Goal: Transaction & Acquisition: Purchase product/service

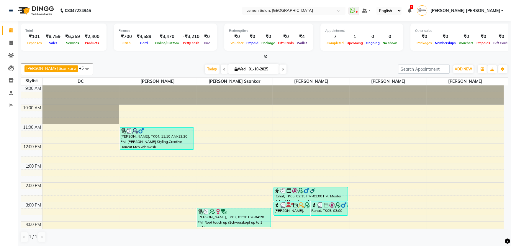
scroll to position [107, 0]
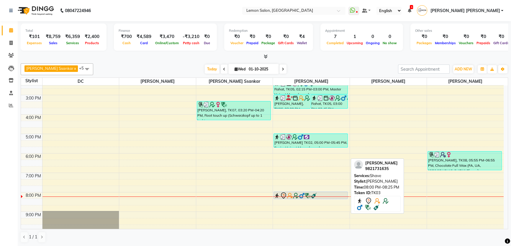
click at [313, 194] on img at bounding box center [314, 196] width 6 height 6
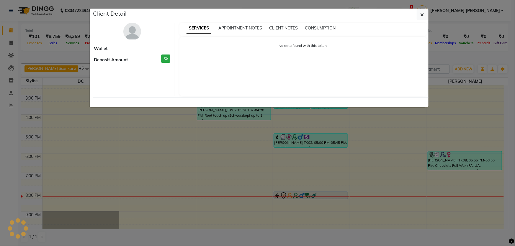
select select "7"
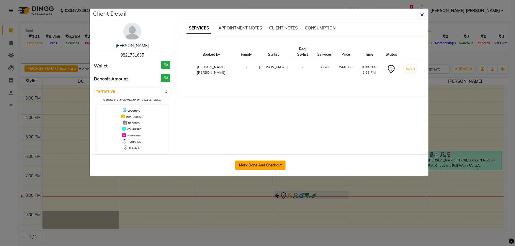
click at [273, 163] on button "Mark Done And Checkout" at bounding box center [260, 165] width 50 height 9
select select "568"
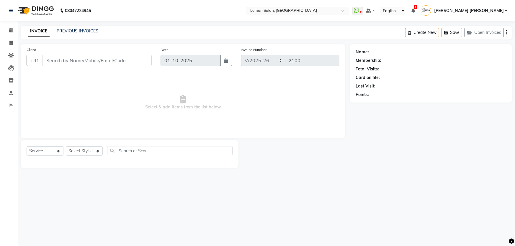
select select "membership"
type input "9821731635"
click at [83, 151] on select "Select Stylist" at bounding box center [84, 151] width 37 height 9
select select "28907"
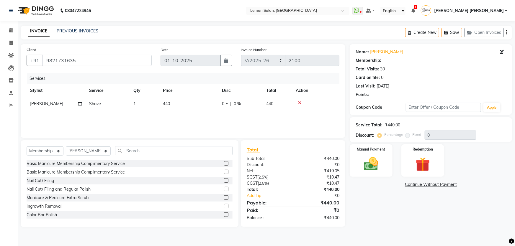
click at [47, 157] on div "Select Service Product Membership Package Voucher Prepaid Gift Card Select Styl…" at bounding box center [130, 153] width 206 height 14
drag, startPoint x: 52, startPoint y: 150, endPoint x: 52, endPoint y: 155, distance: 5.0
click at [52, 150] on select "Select Service Product Membership Package Voucher Prepaid Gift Card" at bounding box center [45, 151] width 37 height 9
select select "service"
click at [27, 147] on select "Select Service Product Membership Package Voucher Prepaid Gift Card" at bounding box center [45, 151] width 37 height 9
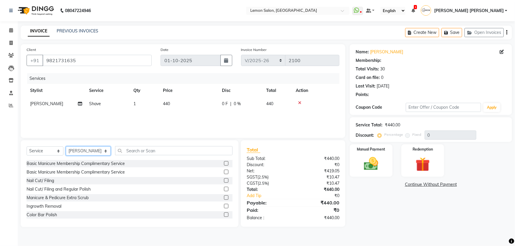
click at [86, 153] on select "Select Stylist [PERSON_NAME] [PERSON_NAME] [PERSON_NAME] DC [PERSON_NAME] [PERS…" at bounding box center [88, 151] width 45 height 9
select select "1: Object"
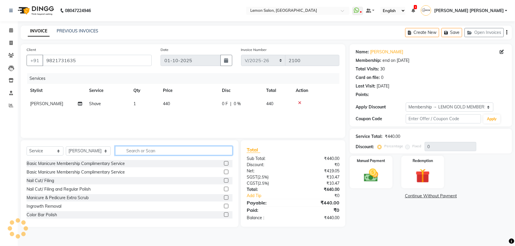
type input "25"
click at [169, 152] on input "text" at bounding box center [174, 150] width 118 height 9
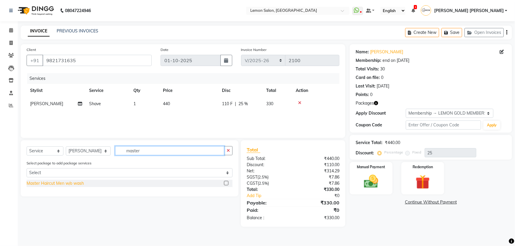
type input "master"
click at [82, 182] on div "Master Haircut Men w/o wash" at bounding box center [55, 184] width 57 height 6
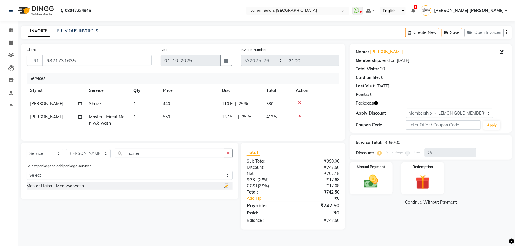
checkbox input "false"
click at [451, 131] on div "Name: [PERSON_NAME] Membership: end on [DATE] Total Visits: 30 Card on file: 0 …" at bounding box center [431, 88] width 162 height 88
click at [449, 94] on div "Points: 0" at bounding box center [430, 95] width 150 height 6
click at [427, 126] on input "text" at bounding box center [443, 125] width 75 height 9
click at [438, 96] on div "Points: 0" at bounding box center [430, 95] width 150 height 6
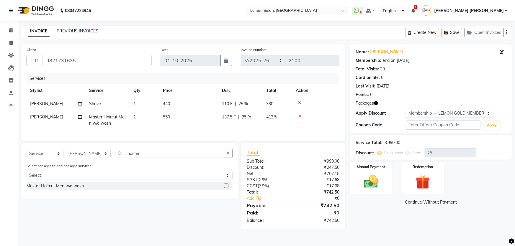
click at [376, 105] on icon "button" at bounding box center [376, 103] width 4 height 4
click at [414, 96] on div "Points: 0" at bounding box center [430, 95] width 150 height 6
click at [375, 186] on img at bounding box center [371, 181] width 24 height 17
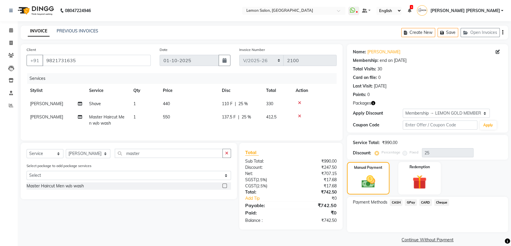
click at [392, 201] on span "CASH" at bounding box center [396, 202] width 13 height 7
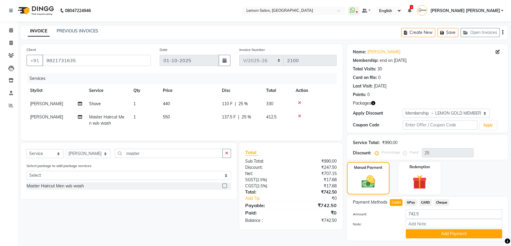
click at [411, 201] on span "GPay" at bounding box center [411, 202] width 12 height 7
click at [433, 236] on button "Add Payment" at bounding box center [454, 233] width 96 height 9
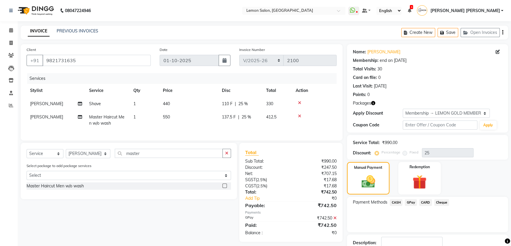
scroll to position [40, 0]
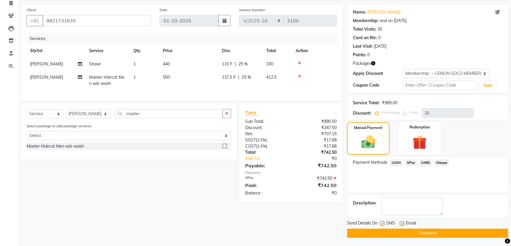
click at [413, 235] on button "Checkout" at bounding box center [427, 233] width 161 height 9
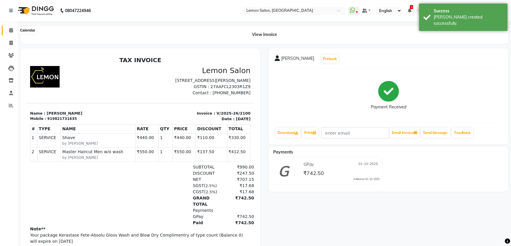
click at [9, 30] on icon at bounding box center [11, 30] width 4 height 4
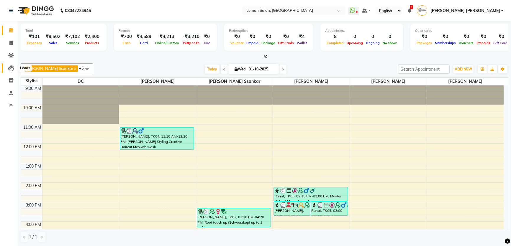
click at [15, 68] on span at bounding box center [11, 68] width 10 height 7
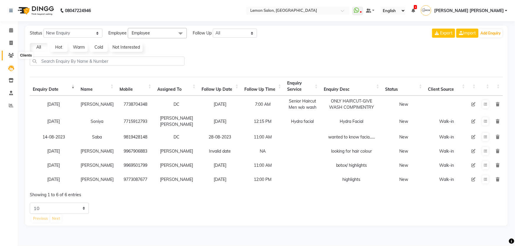
click at [15, 56] on span at bounding box center [11, 55] width 10 height 7
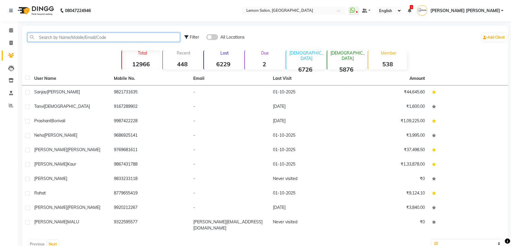
click at [53, 39] on input "text" at bounding box center [103, 37] width 153 height 9
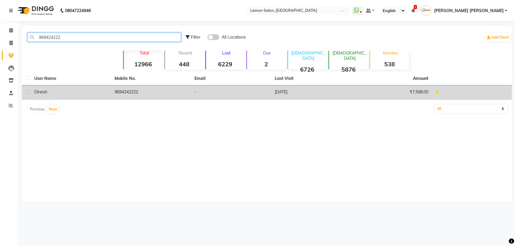
type input "969424222"
click at [39, 93] on span "Dinesh" at bounding box center [40, 91] width 13 height 5
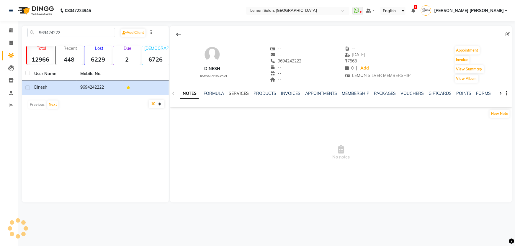
click at [241, 95] on link "SERVICES" at bounding box center [239, 93] width 20 height 5
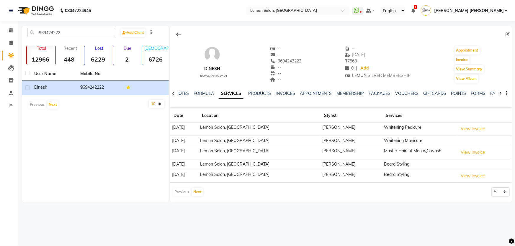
click at [320, 165] on td "[PERSON_NAME]" at bounding box center [351, 164] width 62 height 10
click at [8, 34] on link "Calendar" at bounding box center [9, 31] width 14 height 10
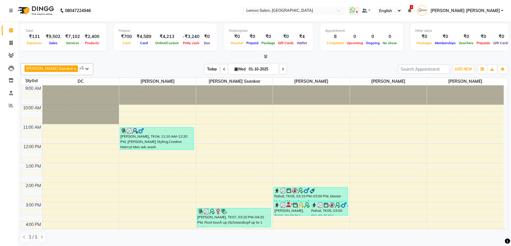
click at [205, 69] on span "Today" at bounding box center [212, 69] width 15 height 9
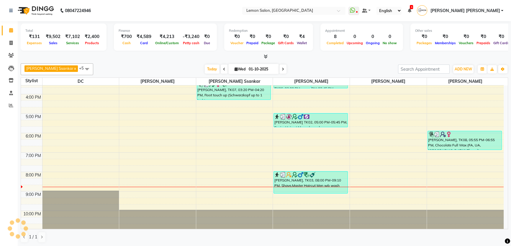
scroll to position [20, 0]
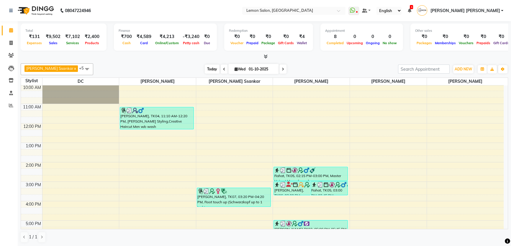
click at [205, 65] on span "Today" at bounding box center [212, 69] width 15 height 9
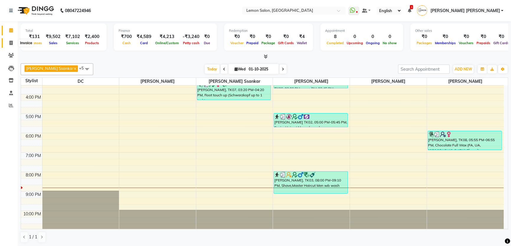
click at [7, 41] on span at bounding box center [11, 43] width 10 height 7
select select "568"
select select "service"
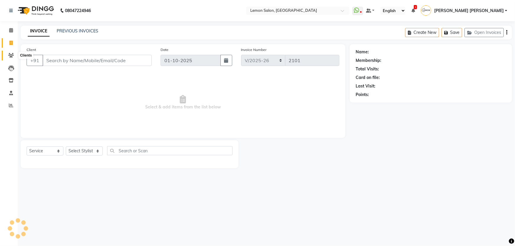
click at [11, 54] on icon at bounding box center [11, 55] width 6 height 4
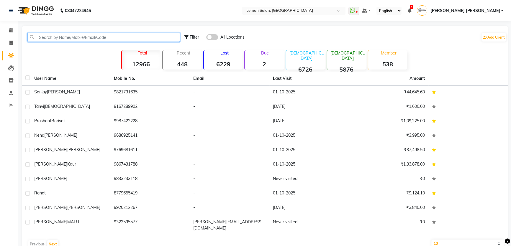
click at [61, 35] on input "text" at bounding box center [103, 37] width 153 height 9
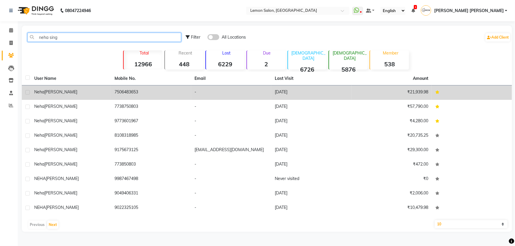
type input "neha sing"
click at [117, 93] on td "7506483653" at bounding box center [151, 93] width 80 height 14
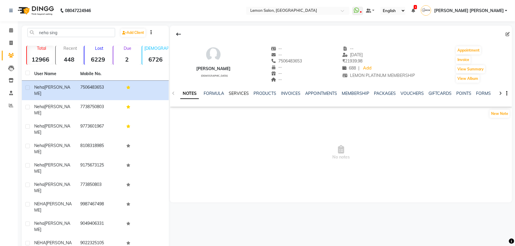
click at [242, 94] on link "SERVICES" at bounding box center [239, 93] width 20 height 5
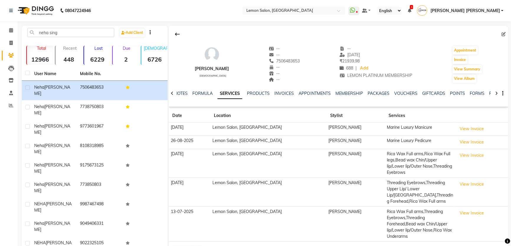
click at [228, 71] on div "[PERSON_NAME] [DEMOGRAPHIC_DATA] -- -- 7506483653 -- -- -- -- [DATE] ₹ 21939.98…" at bounding box center [338, 62] width 339 height 44
click at [237, 42] on div "[PERSON_NAME] [DEMOGRAPHIC_DATA] -- -- 7506483653 -- -- -- -- [DATE] ₹ 21939.98…" at bounding box center [338, 62] width 339 height 44
click at [248, 29] on div at bounding box center [338, 34] width 339 height 11
click at [306, 7] on div "Select Location × [GEOGRAPHIC_DATA]" at bounding box center [293, 11] width 103 height 8
click at [242, 19] on nav "08047224946 Select Location × [GEOGRAPHIC_DATA] WhatsApp Status ✕ Status: Disco…" at bounding box center [255, 10] width 511 height 21
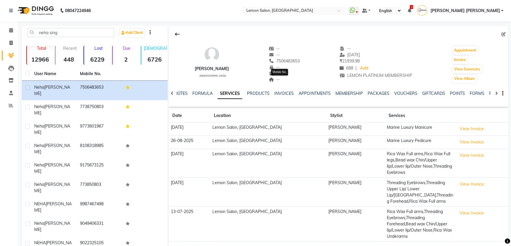
click at [291, 60] on span "7506483653" at bounding box center [284, 60] width 31 height 5
click at [289, 38] on div at bounding box center [338, 34] width 339 height 11
click at [141, 15] on nav "08047224946 Select Location × [GEOGRAPHIC_DATA] WhatsApp Status ✕ Status: Disco…" at bounding box center [255, 10] width 511 height 21
click at [10, 27] on span at bounding box center [11, 30] width 10 height 7
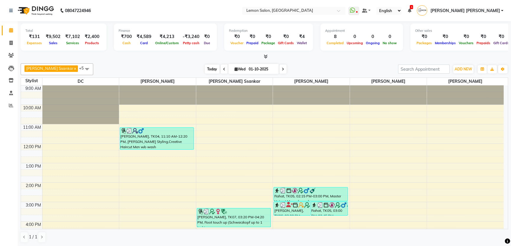
click at [205, 68] on span "Today" at bounding box center [212, 69] width 15 height 9
click at [151, 43] on div "Card" at bounding box center [143, 43] width 19 height 6
drag, startPoint x: 116, startPoint y: 28, endPoint x: 214, endPoint y: 45, distance: 100.1
click at [214, 45] on div "Total ₹131 Expenses ₹9,502 Sales ₹7,102 Services ₹2,400 Products Finance ₹700 C…" at bounding box center [264, 38] width 487 height 29
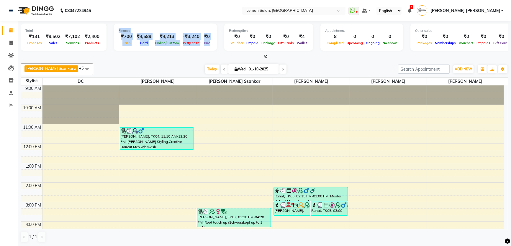
drag, startPoint x: 207, startPoint y: 43, endPoint x: 114, endPoint y: 31, distance: 94.3
click at [114, 31] on div "Finance ₹700 Cash ₹4,589 Card ₹4,213 Online/Custom -₹3,240 [PERSON_NAME] cash ₹…" at bounding box center [165, 37] width 103 height 27
click at [155, 3] on nav "08047224946 Select Location × [GEOGRAPHIC_DATA] WhatsApp Status ✕ Status: Disco…" at bounding box center [255, 10] width 511 height 21
click at [205, 67] on span "Today" at bounding box center [212, 69] width 15 height 9
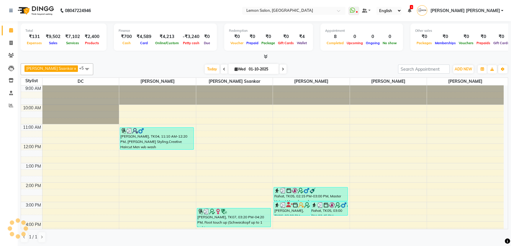
scroll to position [127, 0]
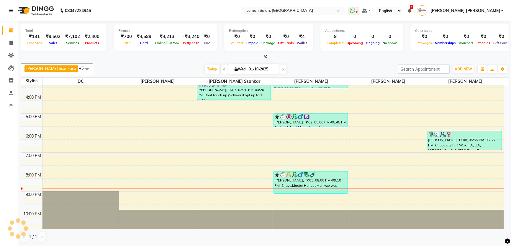
click at [177, 56] on div at bounding box center [264, 57] width 487 height 6
click at [205, 65] on span "Today" at bounding box center [212, 69] width 15 height 9
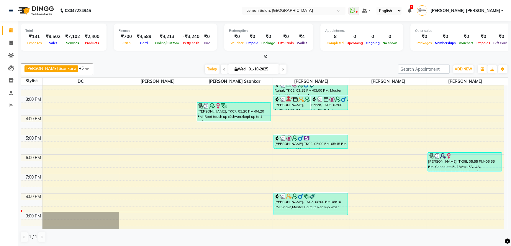
scroll to position [107, 0]
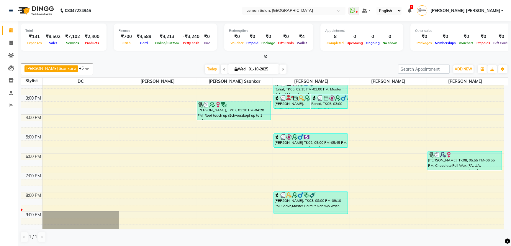
click at [299, 59] on div at bounding box center [264, 57] width 487 height 6
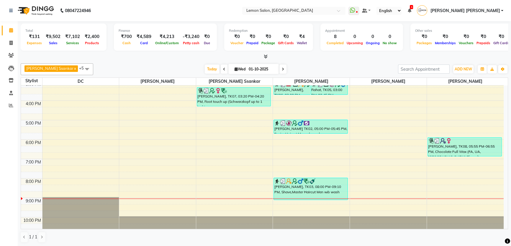
scroll to position [127, 0]
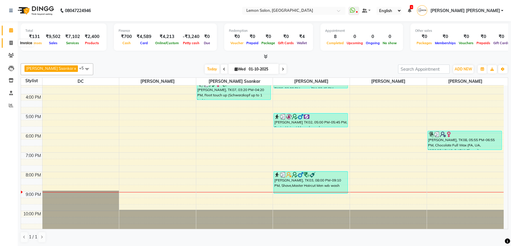
click at [14, 42] on span at bounding box center [11, 43] width 10 height 7
select select "568"
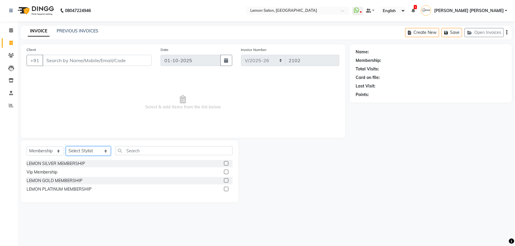
click at [77, 152] on select "Select Stylist [PERSON_NAME] [PERSON_NAME] [PERSON_NAME] DC [PERSON_NAME] [PERS…" at bounding box center [88, 151] width 45 height 9
click at [47, 150] on select "Select Service Product Membership Package Voucher Prepaid Gift Card" at bounding box center [45, 151] width 37 height 9
select select "service"
click at [27, 147] on select "Select Service Product Membership Package Voucher Prepaid Gift Card" at bounding box center [45, 151] width 37 height 9
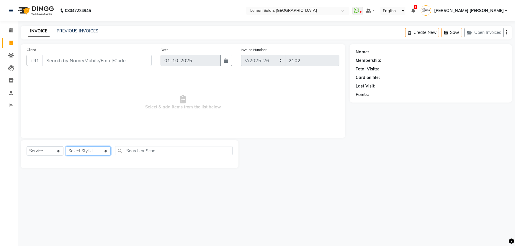
click at [75, 154] on select "Select Stylist [PERSON_NAME] [PERSON_NAME] [PERSON_NAME] DC [PERSON_NAME] [PERS…" at bounding box center [88, 151] width 45 height 9
select select "28907"
click at [66, 147] on select "Select Stylist [PERSON_NAME] [PERSON_NAME] [PERSON_NAME] DC [PERSON_NAME] [PERS…" at bounding box center [88, 151] width 45 height 9
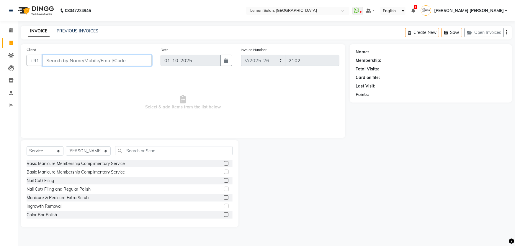
click at [112, 63] on input "Client" at bounding box center [96, 60] width 109 height 11
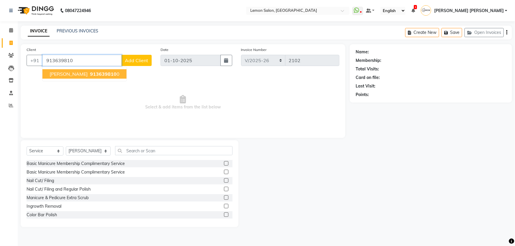
click at [90, 77] on button "[PERSON_NAME] 913639810 0" at bounding box center [84, 73] width 84 height 9
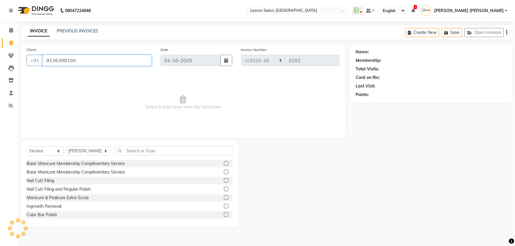
type input "9136398100"
select select "1: Object"
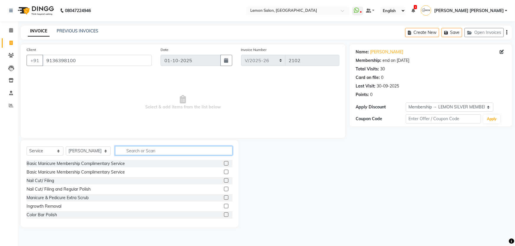
click at [153, 151] on input "text" at bounding box center [174, 150] width 118 height 9
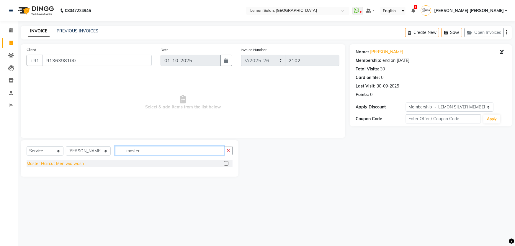
type input "master"
click at [73, 164] on div "Master Haircut Men w/o wash" at bounding box center [55, 164] width 57 height 6
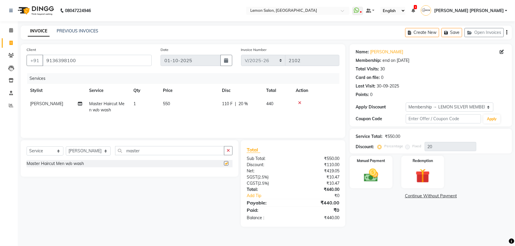
checkbox input "false"
click at [378, 173] on img at bounding box center [371, 175] width 24 height 17
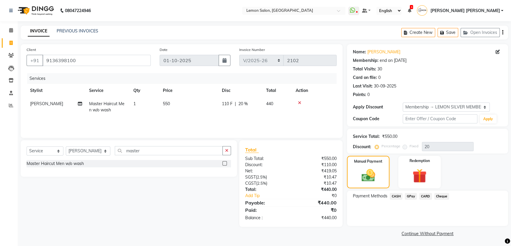
click at [409, 195] on span "GPay" at bounding box center [411, 196] width 12 height 7
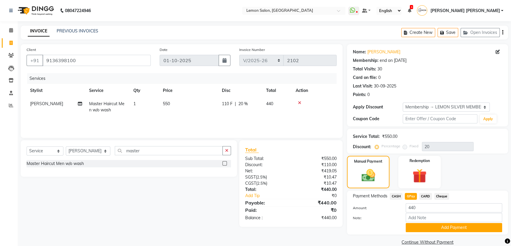
click at [423, 197] on span "CARD" at bounding box center [425, 196] width 13 height 7
click at [411, 225] on button "Add Payment" at bounding box center [454, 227] width 96 height 9
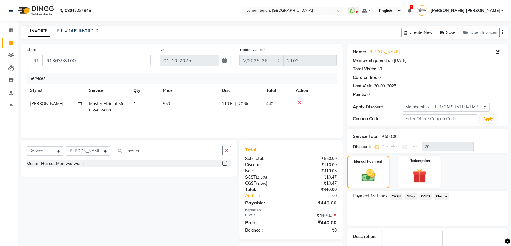
scroll to position [34, 0]
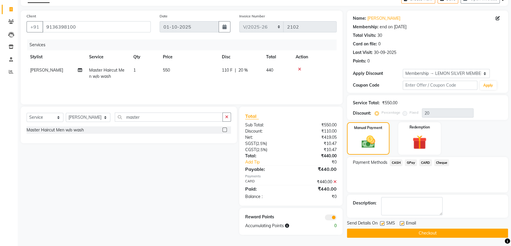
click at [401, 231] on button "Checkout" at bounding box center [427, 233] width 161 height 9
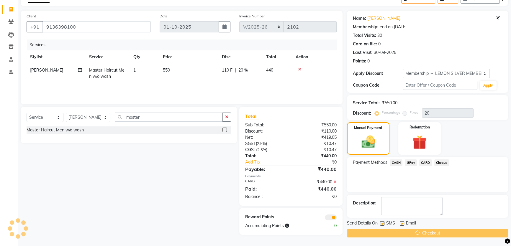
scroll to position [0, 0]
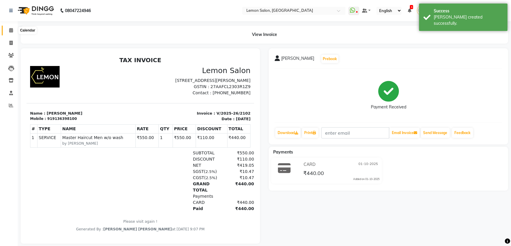
click at [10, 30] on icon at bounding box center [11, 30] width 4 height 4
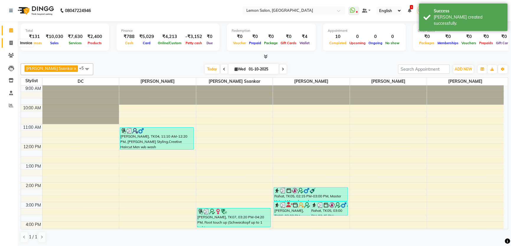
click at [12, 42] on icon at bounding box center [10, 43] width 3 height 4
select select "568"
select select "service"
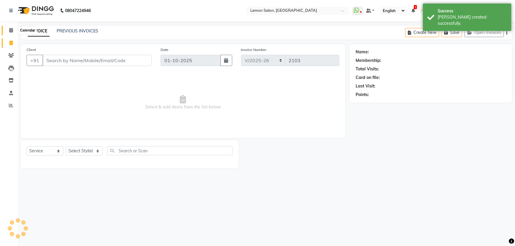
click at [12, 33] on span at bounding box center [11, 30] width 10 height 7
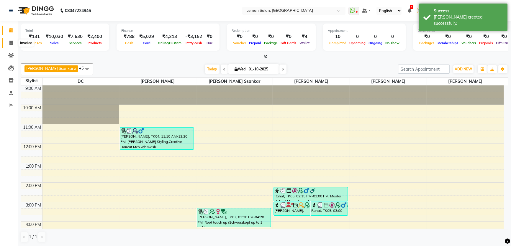
click at [6, 40] on span at bounding box center [11, 43] width 10 height 7
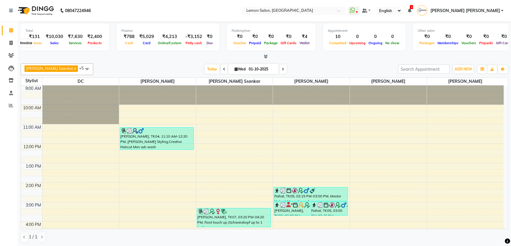
select select "568"
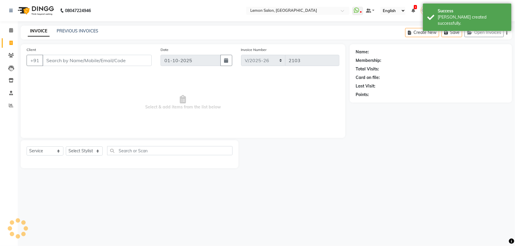
select select "membership"
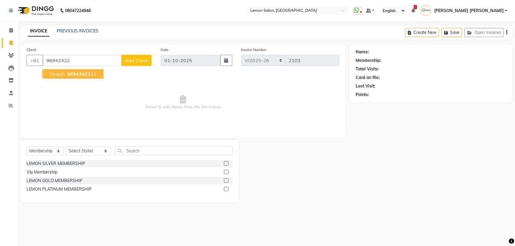
click at [89, 72] on span "96942422" at bounding box center [79, 74] width 24 height 6
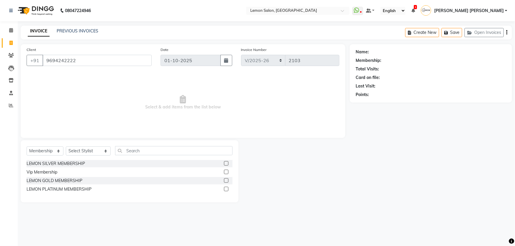
type input "9694242222"
select select "1: Object"
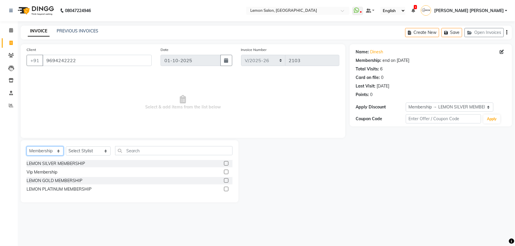
click at [54, 154] on select "Select Service Product Membership Package Voucher Prepaid Gift Card" at bounding box center [45, 151] width 37 height 9
select select "service"
click at [27, 147] on select "Select Service Product Membership Package Voucher Prepaid Gift Card" at bounding box center [45, 151] width 37 height 9
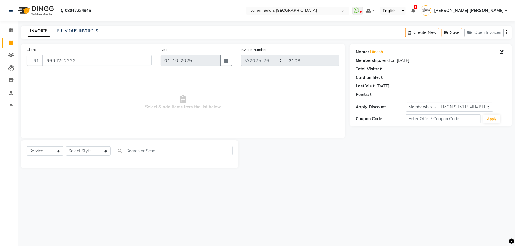
drag, startPoint x: 75, startPoint y: 146, endPoint x: 77, endPoint y: 149, distance: 3.8
click at [75, 146] on div "Select Service Product Membership Package Voucher Prepaid Gift Card Select Styl…" at bounding box center [130, 154] width 218 height 28
click at [78, 150] on select "Select Stylist [PERSON_NAME] [PERSON_NAME] [PERSON_NAME] DC [PERSON_NAME] [PERS…" at bounding box center [88, 151] width 45 height 9
select select "28907"
click at [66, 147] on select "Select Stylist [PERSON_NAME] [PERSON_NAME] [PERSON_NAME] DC [PERSON_NAME] [PERS…" at bounding box center [88, 151] width 45 height 9
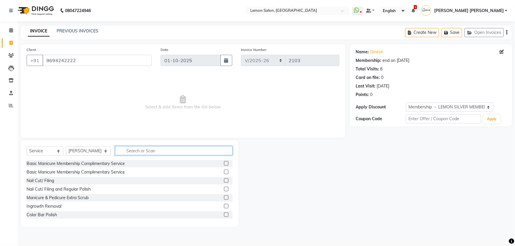
click at [142, 151] on input "text" at bounding box center [174, 150] width 118 height 9
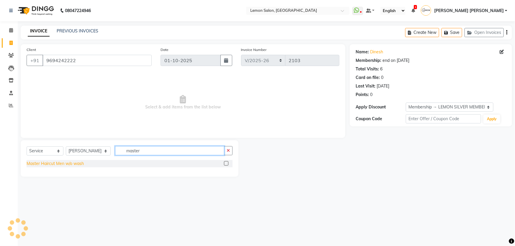
type input "master"
click at [60, 165] on div "Master Haircut Men w/o wash" at bounding box center [55, 164] width 57 height 6
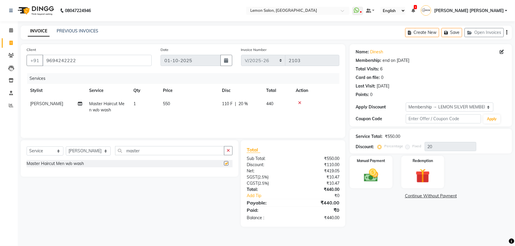
checkbox input "false"
click at [142, 149] on input "master" at bounding box center [169, 150] width 109 height 9
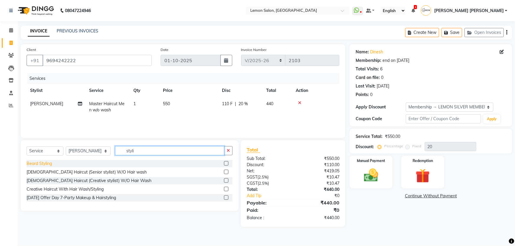
type input "styli"
click at [37, 162] on div "Beard Styling" at bounding box center [39, 164] width 25 height 6
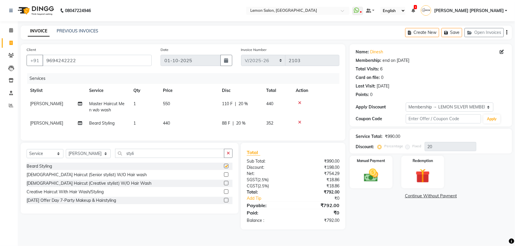
checkbox input "false"
click at [374, 196] on link "Continue Without Payment" at bounding box center [431, 196] width 160 height 6
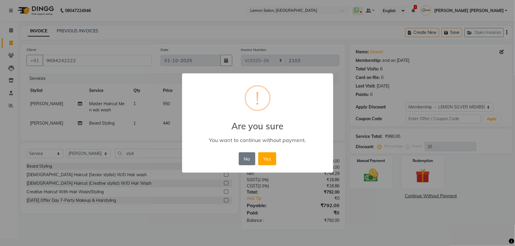
click at [378, 186] on div "× ! Are you sure You want to continue without payment. No No Yes" at bounding box center [257, 123] width 515 height 246
click at [245, 160] on button "No" at bounding box center [247, 159] width 17 height 13
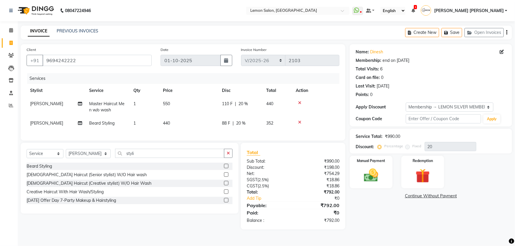
click at [215, 33] on div "INVOICE PREVIOUS INVOICES Create New Save Open Invoices" at bounding box center [266, 33] width 491 height 14
drag, startPoint x: 158, startPoint y: 50, endPoint x: 188, endPoint y: 51, distance: 30.1
click at [188, 51] on div "Date [DATE]" at bounding box center [196, 59] width 80 height 24
click at [191, 51] on div "Date [DATE]" at bounding box center [196, 59] width 80 height 24
drag, startPoint x: 230, startPoint y: 51, endPoint x: 294, endPoint y: 48, distance: 64.1
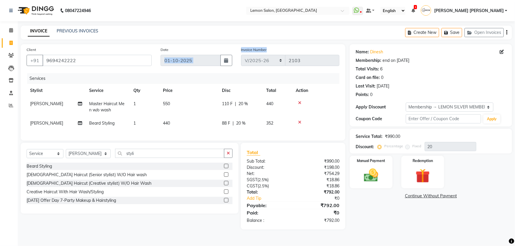
click at [294, 48] on div "Client [PHONE_NUMBER] Date [DATE] Invoice Number MRD/2025-26 V/2025 V/[PHONE_NU…" at bounding box center [183, 59] width 322 height 24
click at [294, 48] on div "Invoice Number MRD/2025-26 V/2025 V/[PHONE_NUMBER]" at bounding box center [290, 59] width 107 height 24
click at [359, 165] on div "Manual Payment" at bounding box center [371, 172] width 45 height 34
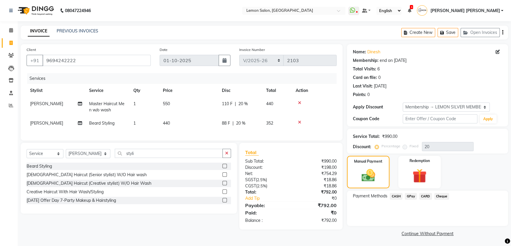
click at [164, 50] on label "Date" at bounding box center [164, 49] width 8 height 5
click at [231, 50] on div "Date [DATE]" at bounding box center [195, 59] width 80 height 24
drag, startPoint x: 236, startPoint y: 53, endPoint x: 288, endPoint y: 50, distance: 51.7
click at [288, 50] on div "Invoice Number MRD/2025-26 V/2025 V/[PHONE_NUMBER]" at bounding box center [288, 59] width 106 height 24
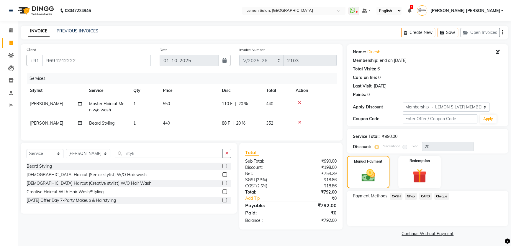
click at [288, 50] on div "Invoice Number MRD/2025-26 V/2025 V/[PHONE_NUMBER]" at bounding box center [288, 59] width 106 height 24
drag, startPoint x: 265, startPoint y: 49, endPoint x: 238, endPoint y: 49, distance: 26.3
click at [238, 49] on div "Invoice Number MRD/2025-26 V/2025 V/[PHONE_NUMBER]" at bounding box center [288, 59] width 106 height 24
drag, startPoint x: 238, startPoint y: 49, endPoint x: 249, endPoint y: 49, distance: 10.6
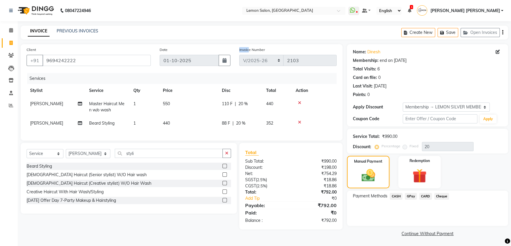
click at [249, 49] on div "Invoice Number MRD/2025-26 V/2025 V/[PHONE_NUMBER]" at bounding box center [288, 59] width 106 height 24
click at [249, 49] on label "Invoice Number" at bounding box center [252, 49] width 26 height 5
click at [261, 49] on label "Invoice Number" at bounding box center [252, 49] width 26 height 5
click at [262, 49] on label "Invoice Number" at bounding box center [252, 49] width 26 height 5
click at [243, 50] on label "Invoice Number" at bounding box center [252, 49] width 26 height 5
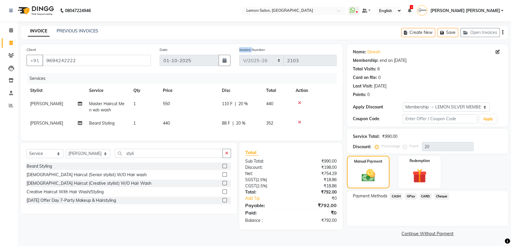
click at [243, 50] on label "Invoice Number" at bounding box center [252, 49] width 26 height 5
click at [246, 97] on th "Disc" at bounding box center [240, 90] width 44 height 13
click at [241, 90] on th "Disc" at bounding box center [240, 90] width 44 height 13
click at [338, 21] on nav "08047224946 Select Location × [GEOGRAPHIC_DATA] WhatsApp Status ✕ Status: Disco…" at bounding box center [255, 10] width 511 height 21
click at [395, 196] on span "CASH" at bounding box center [396, 196] width 13 height 7
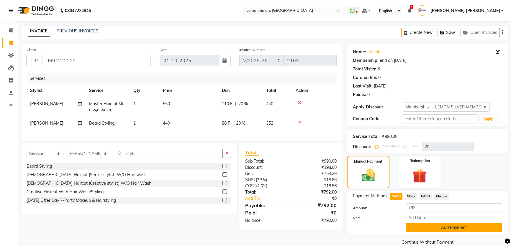
click at [435, 230] on button "Add Payment" at bounding box center [454, 227] width 96 height 9
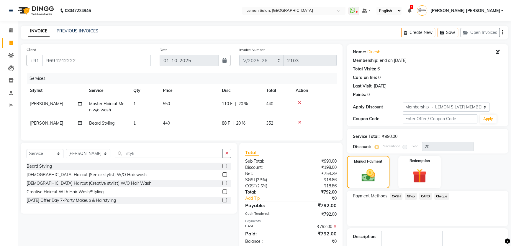
scroll to position [47, 0]
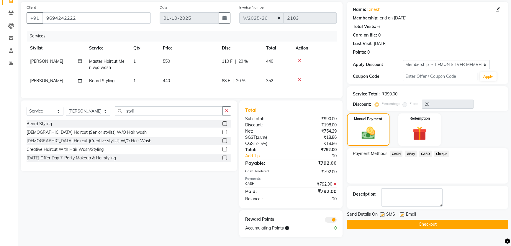
click at [396, 222] on button "Checkout" at bounding box center [427, 224] width 161 height 9
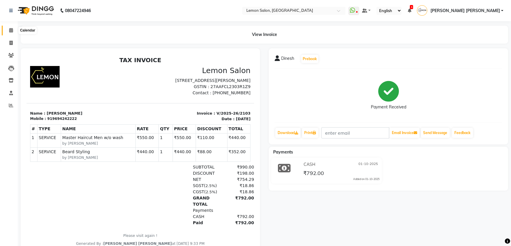
click at [9, 32] on icon at bounding box center [11, 30] width 4 height 4
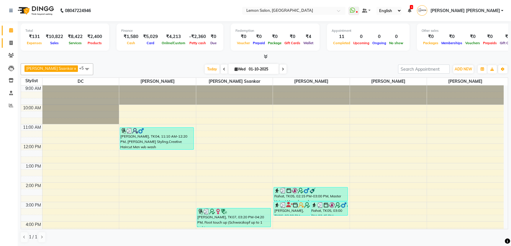
click at [9, 42] on icon at bounding box center [10, 43] width 3 height 4
select select "service"
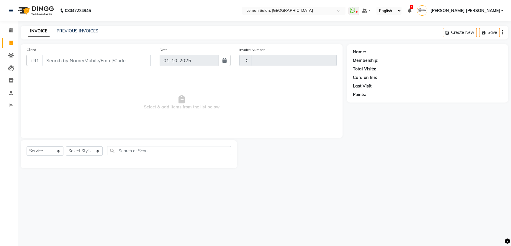
type input "2104"
select select "568"
click at [12, 29] on icon at bounding box center [11, 30] width 4 height 4
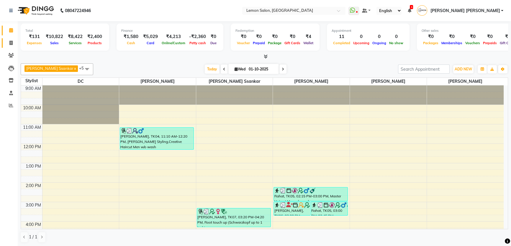
click at [10, 47] on link "Invoice" at bounding box center [9, 43] width 14 height 10
select select "568"
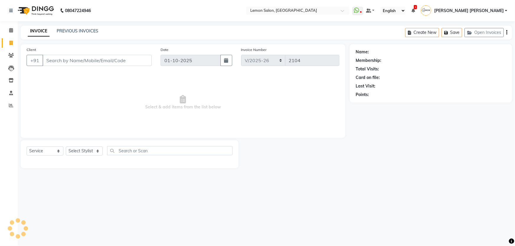
select select "membership"
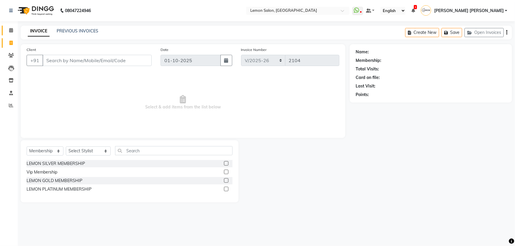
click at [12, 26] on link "Calendar" at bounding box center [9, 31] width 14 height 10
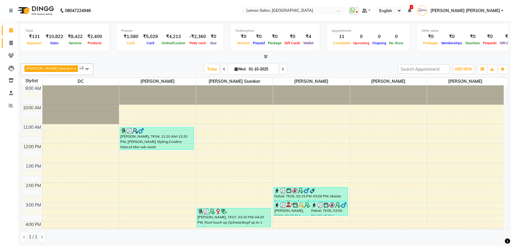
click at [14, 44] on span at bounding box center [11, 43] width 10 height 7
select select "568"
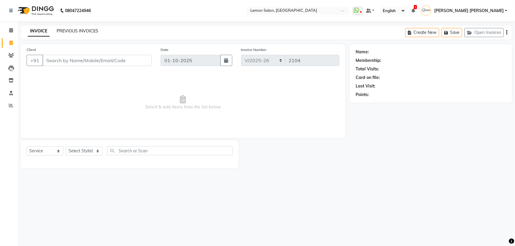
select select "membership"
click at [78, 30] on link "PREVIOUS INVOICES" at bounding box center [78, 30] width 42 height 5
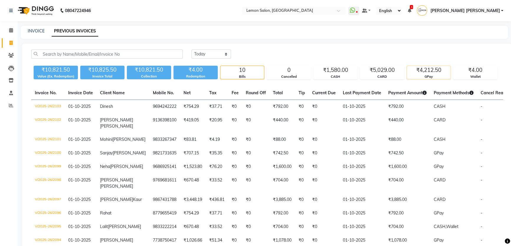
click at [427, 76] on div "GPay" at bounding box center [429, 76] width 44 height 5
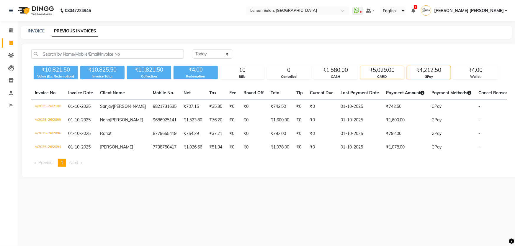
click at [384, 75] on div "CARD" at bounding box center [382, 76] width 44 height 5
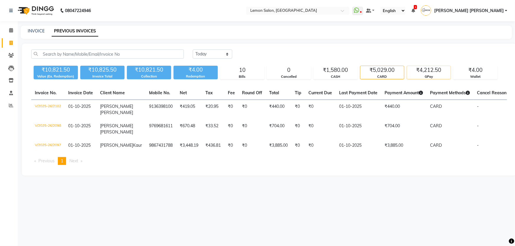
click at [431, 75] on div "GPay" at bounding box center [429, 76] width 44 height 5
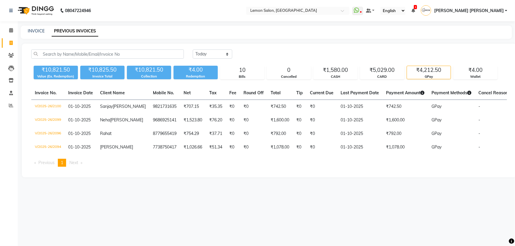
click at [161, 28] on div "INVOICE PREVIOUS INVOICES" at bounding box center [263, 31] width 484 height 6
click at [10, 32] on icon at bounding box center [11, 30] width 4 height 4
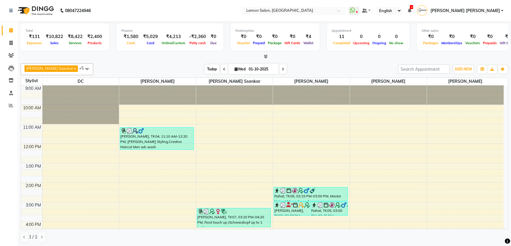
click at [206, 69] on span "Today" at bounding box center [212, 69] width 15 height 9
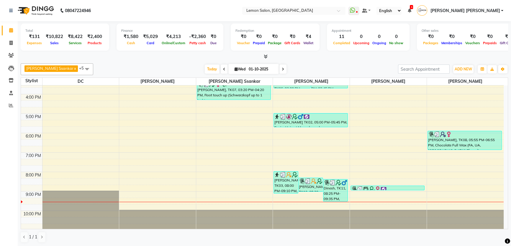
click at [179, 61] on div "[PERSON_NAME] Ssankar x DC x [PERSON_NAME] x [PERSON_NAME] x [PERSON_NAME] x [P…" at bounding box center [264, 153] width 487 height 184
click at [180, 11] on nav "08047224946 Select Location × [GEOGRAPHIC_DATA] WhatsApp Status ✕ Status: Disco…" at bounding box center [255, 10] width 511 height 21
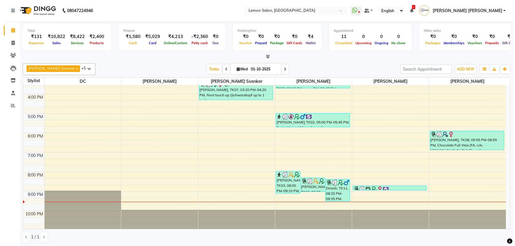
scroll to position [0, 0]
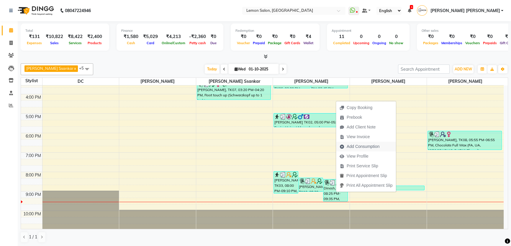
click at [372, 147] on span "Add Consumption" at bounding box center [363, 147] width 33 height 6
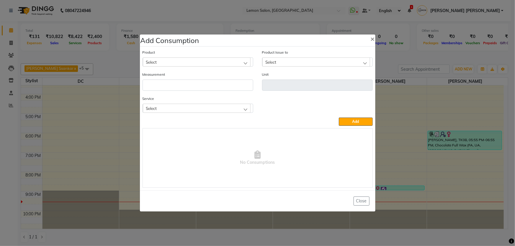
click at [193, 62] on div "Select" at bounding box center [197, 62] width 108 height 9
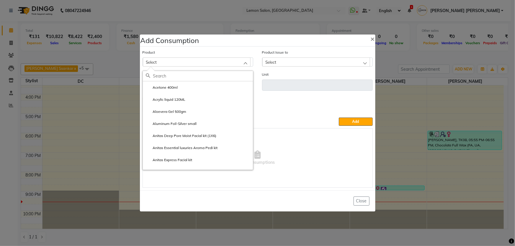
click at [184, 78] on input "text" at bounding box center [203, 76] width 100 height 10
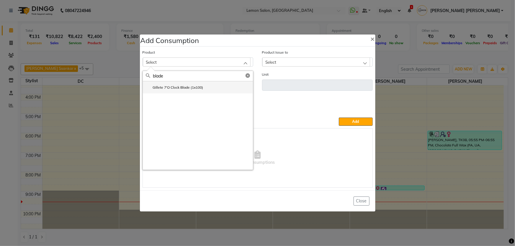
type input "blade"
click at [181, 89] on label "Gillete 7'O Clock Blade (1x100)" at bounding box center [175, 87] width 58 height 5
type input "box"
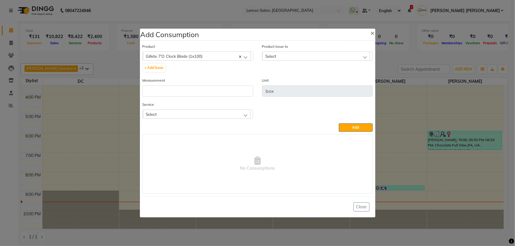
click at [301, 55] on div "Select" at bounding box center [316, 56] width 108 height 9
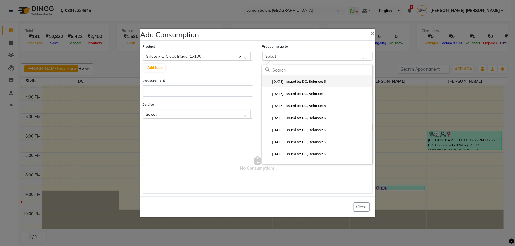
click at [298, 78] on li "[DATE], Issued to: DC, Balance: 3" at bounding box center [317, 82] width 110 height 12
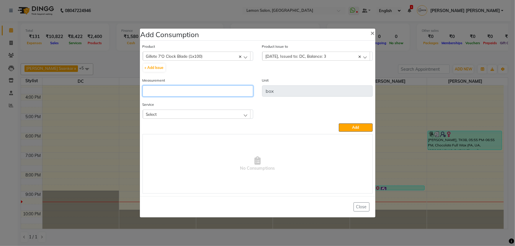
click at [206, 87] on input "number" at bounding box center [197, 91] width 111 height 11
type input "1"
click at [340, 125] on button "Add" at bounding box center [356, 128] width 34 height 8
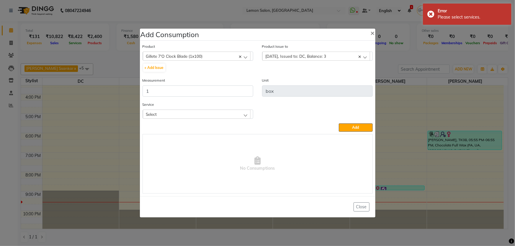
click at [192, 114] on div "Select" at bounding box center [197, 114] width 108 height 9
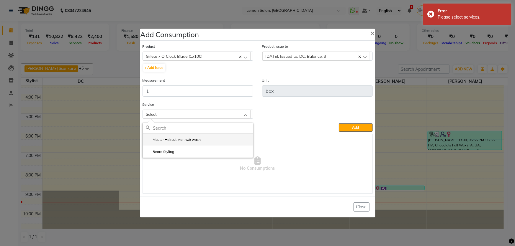
click at [178, 139] on label "Master Haircut Men w/o wash" at bounding box center [173, 139] width 55 height 5
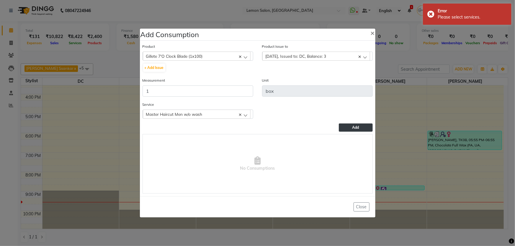
click at [357, 128] on span "Add" at bounding box center [355, 127] width 7 height 4
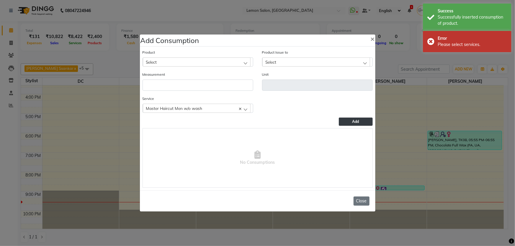
click at [366, 205] on button "Close" at bounding box center [361, 201] width 16 height 9
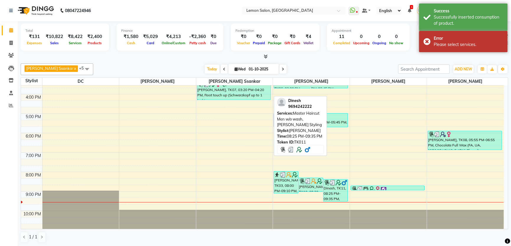
click at [333, 196] on div "Dinesh, TK11, 08:25 PM-09:35 PM, Master Haircut Men w/o wash,[PERSON_NAME] Styl…" at bounding box center [335, 191] width 24 height 22
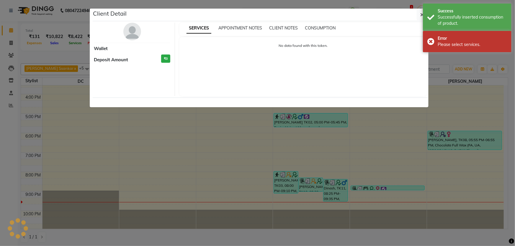
select select "3"
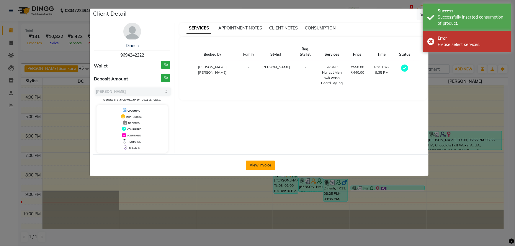
click at [269, 165] on button "View Invoice" at bounding box center [260, 165] width 29 height 9
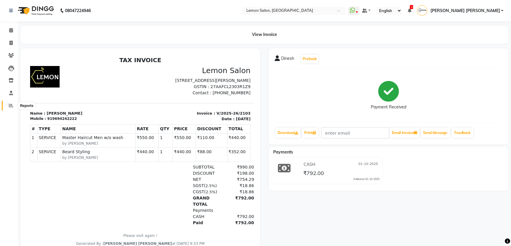
click at [15, 104] on span at bounding box center [11, 105] width 10 height 7
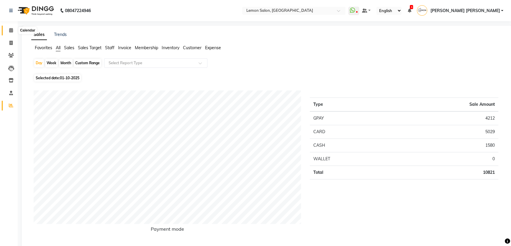
click at [11, 30] on icon at bounding box center [11, 30] width 4 height 4
click at [8, 37] on li "Invoice" at bounding box center [9, 43] width 18 height 13
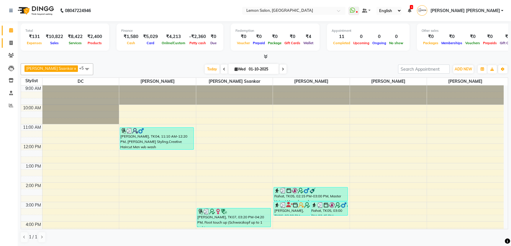
click at [13, 42] on span at bounding box center [11, 43] width 10 height 7
select select "568"
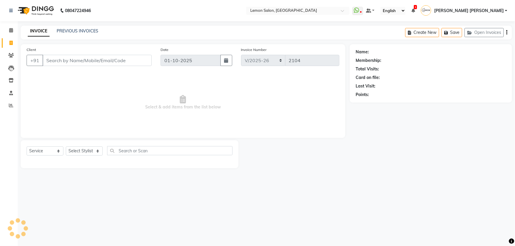
select select "membership"
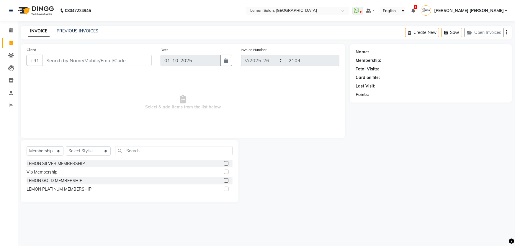
click at [70, 27] on div "INVOICE PREVIOUS INVOICES Create New Save Open Invoices" at bounding box center [266, 33] width 491 height 14
click at [66, 32] on link "PREVIOUS INVOICES" at bounding box center [78, 30] width 42 height 5
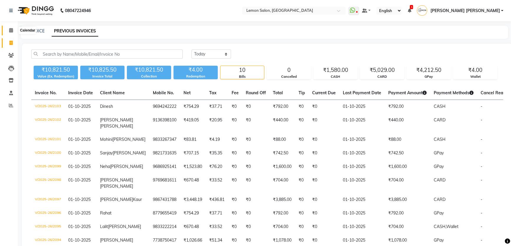
click at [7, 31] on span at bounding box center [11, 30] width 10 height 7
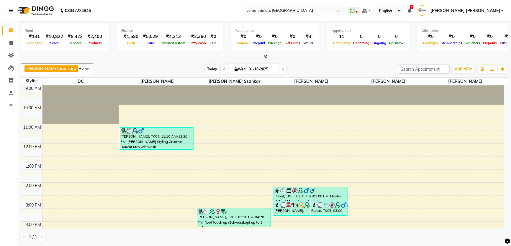
click at [205, 70] on span "Today" at bounding box center [212, 69] width 15 height 9
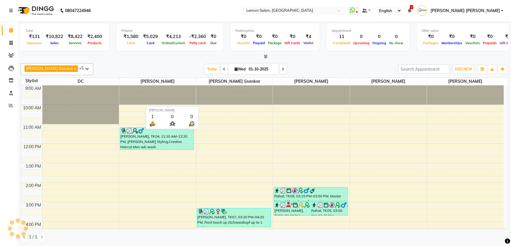
scroll to position [127, 0]
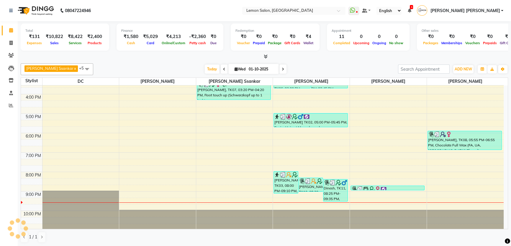
click at [148, 55] on div at bounding box center [264, 57] width 487 height 6
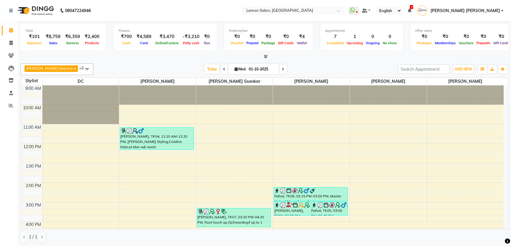
scroll to position [127, 0]
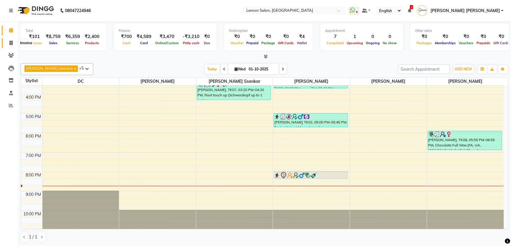
click at [10, 45] on icon at bounding box center [10, 43] width 3 height 4
select select "568"
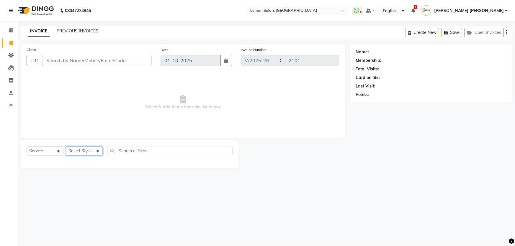
click at [68, 153] on select "Select Stylist" at bounding box center [84, 151] width 37 height 9
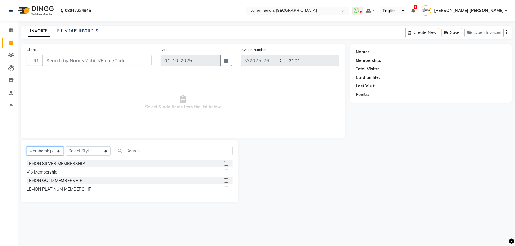
click at [60, 152] on select "Select Service Product Membership Package Voucher Prepaid Gift Card" at bounding box center [45, 151] width 37 height 9
select select "service"
click at [27, 147] on select "Select Service Product Membership Package Voucher Prepaid Gift Card" at bounding box center [45, 151] width 37 height 9
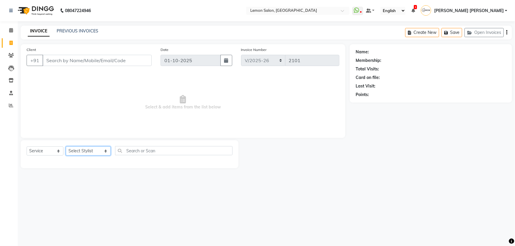
click at [78, 155] on select "Select Stylist [PERSON_NAME] [PERSON_NAME] [PERSON_NAME] DC [PERSON_NAME] [PERS…" at bounding box center [88, 151] width 45 height 9
click at [9, 24] on li "Calendar" at bounding box center [9, 30] width 18 height 13
click at [10, 29] on icon at bounding box center [11, 30] width 4 height 4
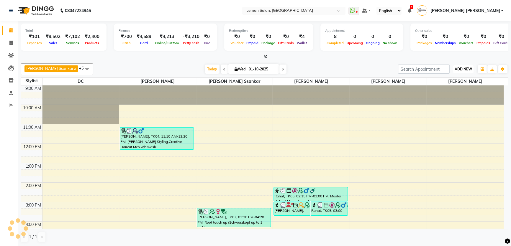
click at [460, 68] on span "ADD NEW" at bounding box center [463, 69] width 17 height 4
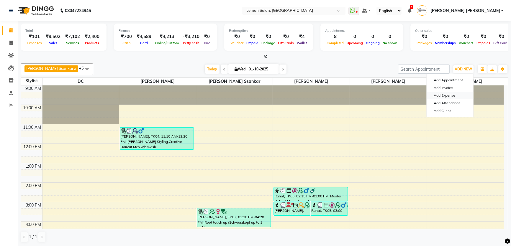
click at [450, 96] on link "Add Expense" at bounding box center [450, 96] width 47 height 8
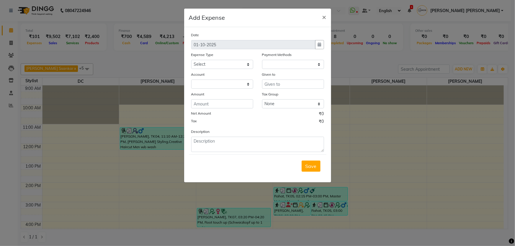
select select "1"
select select "1939"
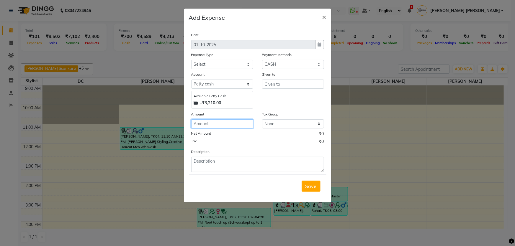
click at [209, 125] on input "number" at bounding box center [222, 123] width 62 height 9
type input "30"
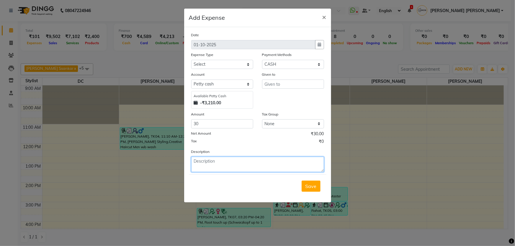
click at [213, 170] on textarea at bounding box center [257, 164] width 133 height 15
type textarea "1 pkt milk"
click at [230, 70] on div "Date 01-10-2025 Expense Type Select Advance Cash transfer to hub Laundry Loan M…" at bounding box center [257, 102] width 133 height 140
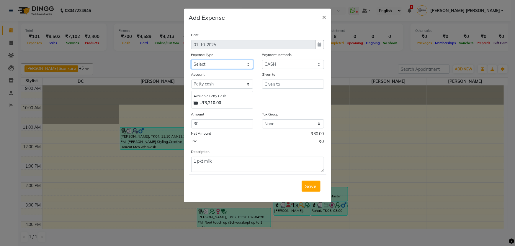
click at [232, 66] on select "Select Advance Cash transfer to hub Laundry Loan Membership Milk Miscellaneous …" at bounding box center [222, 64] width 62 height 9
select select "5359"
click at [191, 60] on select "Select Advance Cash transfer to hub Laundry Loan Membership Milk Miscellaneous …" at bounding box center [222, 64] width 62 height 9
click at [280, 83] on input "text" at bounding box center [293, 84] width 62 height 9
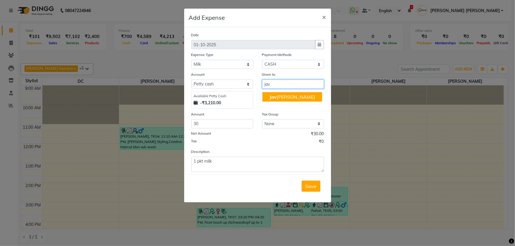
click at [286, 96] on ngb-highlight "Jav ed Mansoori" at bounding box center [291, 97] width 45 height 6
type input "[PERSON_NAME]"
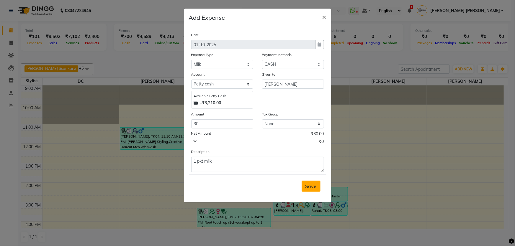
click at [313, 185] on span "Save" at bounding box center [310, 186] width 11 height 6
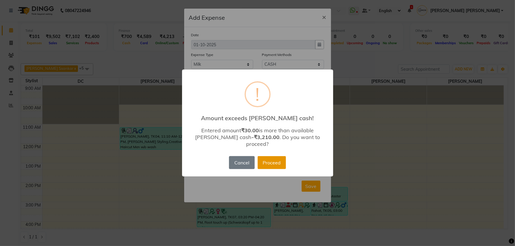
click at [270, 158] on button "Proceed" at bounding box center [272, 162] width 28 height 13
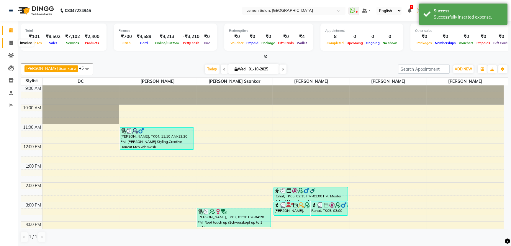
click at [6, 42] on span at bounding box center [11, 43] width 10 height 7
select select "568"
select select "service"
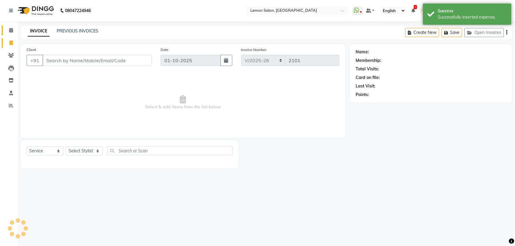
click at [9, 35] on link "Calendar" at bounding box center [9, 31] width 14 height 10
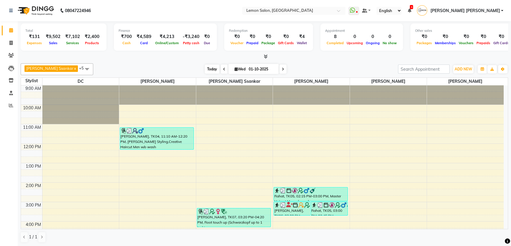
click at [205, 65] on span "Today" at bounding box center [212, 69] width 15 height 9
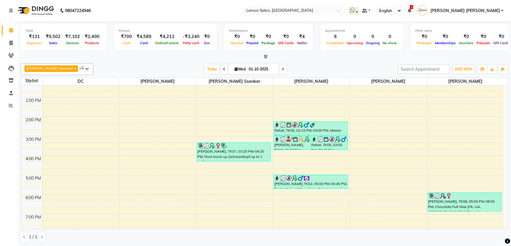
scroll to position [107, 0]
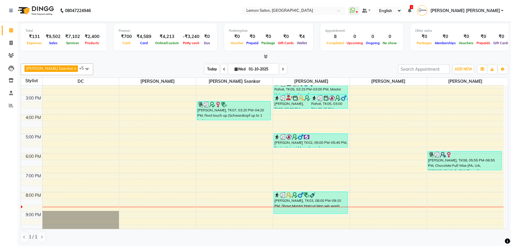
click at [205, 72] on span "Today" at bounding box center [212, 69] width 15 height 9
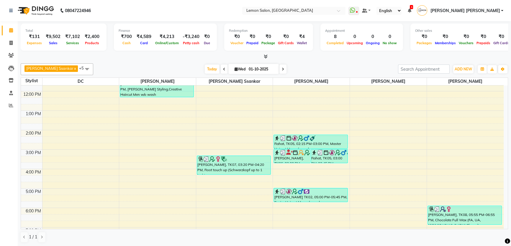
scroll to position [101, 0]
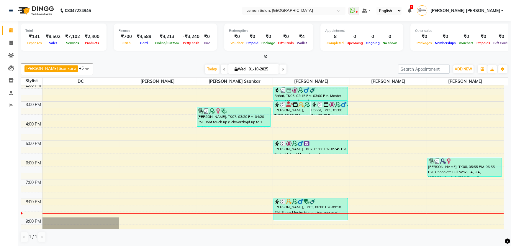
click at [170, 56] on div at bounding box center [264, 57] width 487 height 6
click at [189, 8] on nav "08047224946 Select Location × [GEOGRAPHIC_DATA] WhatsApp Status ✕ Status: Disco…" at bounding box center [255, 10] width 511 height 21
click at [12, 41] on icon at bounding box center [10, 43] width 3 height 4
select select "568"
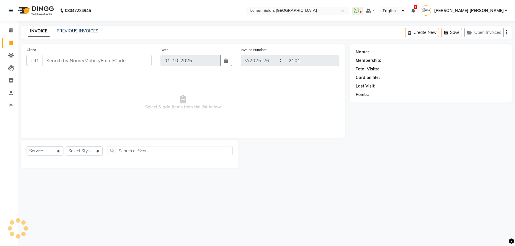
drag, startPoint x: 70, startPoint y: 50, endPoint x: 65, endPoint y: 65, distance: 16.1
click at [73, 53] on div "Client +91" at bounding box center [89, 59] width 134 height 24
click at [66, 65] on input "Client" at bounding box center [96, 60] width 109 height 11
select select "membership"
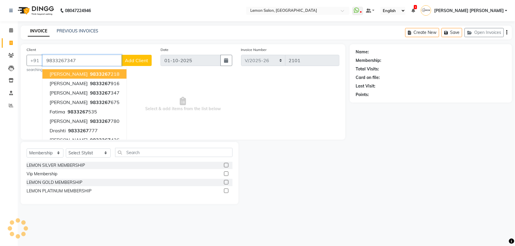
type input "9833267347"
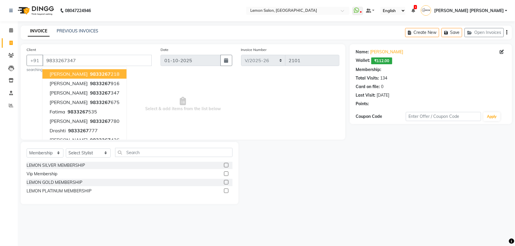
select select "1: Object"
click at [196, 91] on span "Select & add items from the list below" at bounding box center [183, 104] width 313 height 59
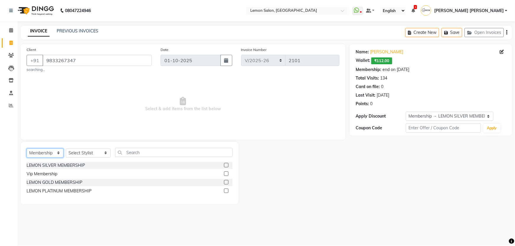
click at [50, 155] on select "Select Service Product Membership Package Voucher Prepaid Gift Card" at bounding box center [45, 153] width 37 height 9
select select "service"
click at [27, 149] on select "Select Service Product Membership Package Voucher Prepaid Gift Card" at bounding box center [45, 153] width 37 height 9
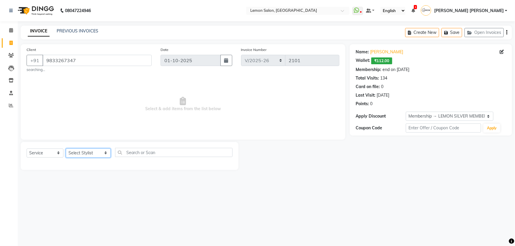
click at [93, 153] on select "Select Stylist [PERSON_NAME] [PERSON_NAME] [PERSON_NAME] DC [PERSON_NAME] [PERS…" at bounding box center [88, 153] width 45 height 9
select select "79959"
click at [66, 149] on select "Select Stylist [PERSON_NAME] [PERSON_NAME] [PERSON_NAME] DC [PERSON_NAME] [PERS…" at bounding box center [88, 153] width 45 height 9
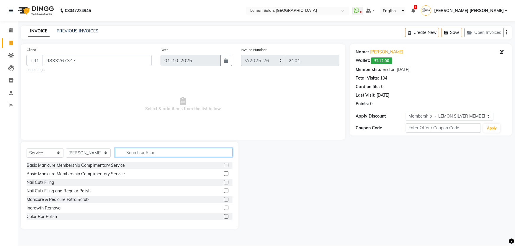
click at [132, 152] on input "text" at bounding box center [174, 152] width 118 height 9
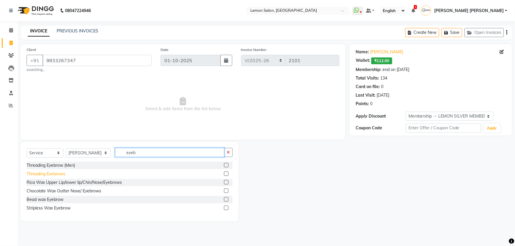
type input "eyeb"
click at [52, 175] on div "Threading Eyebrows" at bounding box center [46, 174] width 39 height 6
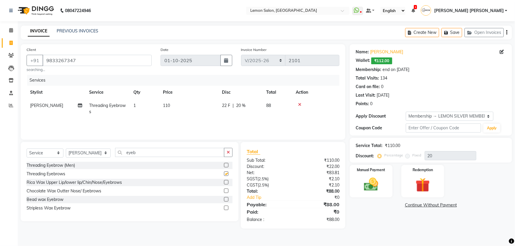
checkbox input "false"
click at [359, 186] on img at bounding box center [371, 184] width 24 height 17
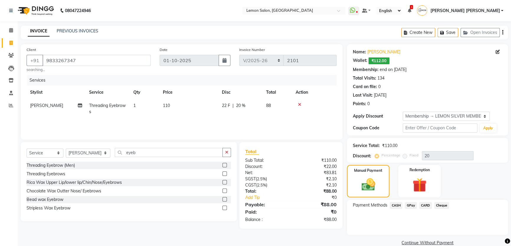
click at [400, 206] on span "CASH" at bounding box center [396, 205] width 13 height 7
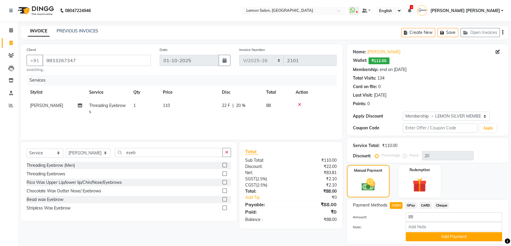
click at [413, 205] on span "GPay" at bounding box center [411, 205] width 12 height 7
click at [389, 206] on div "CASH" at bounding box center [394, 206] width 15 height 8
click at [455, 186] on div "Manual Payment Redemption" at bounding box center [427, 181] width 170 height 32
click at [397, 206] on span "CASH" at bounding box center [396, 205] width 13 height 7
click at [415, 235] on button "Add Payment" at bounding box center [454, 236] width 96 height 9
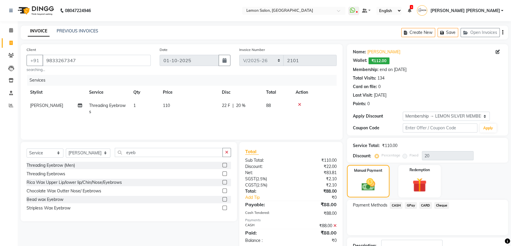
scroll to position [43, 0]
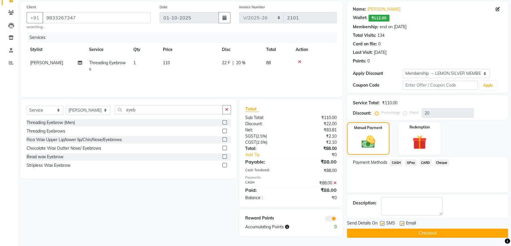
click at [399, 231] on button "Checkout" at bounding box center [427, 233] width 161 height 9
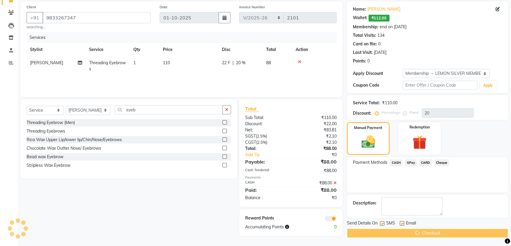
scroll to position [0, 0]
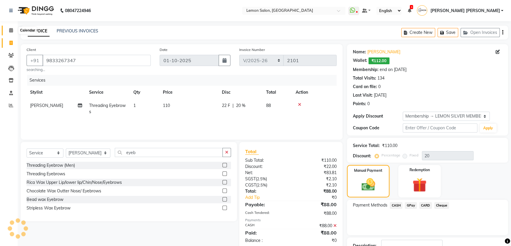
click at [13, 29] on icon at bounding box center [11, 30] width 4 height 4
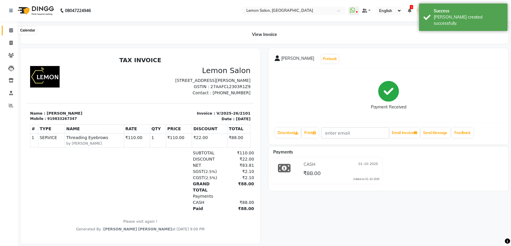
click at [9, 28] on span at bounding box center [11, 30] width 10 height 7
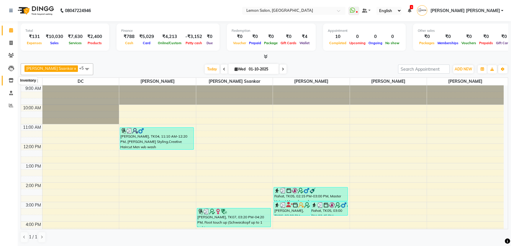
click at [14, 79] on span at bounding box center [11, 80] width 10 height 7
select select
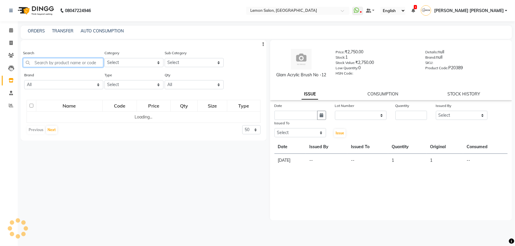
click at [82, 60] on input "text" at bounding box center [63, 62] width 80 height 9
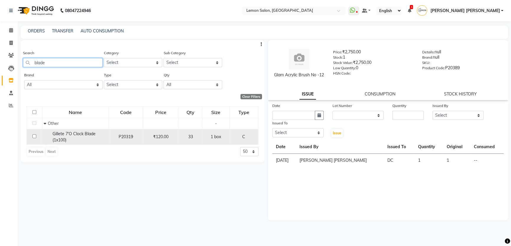
type input "blade"
click at [74, 138] on div "Gillete 7'O Clock Blade (1x100)" at bounding box center [75, 137] width 63 height 12
select select
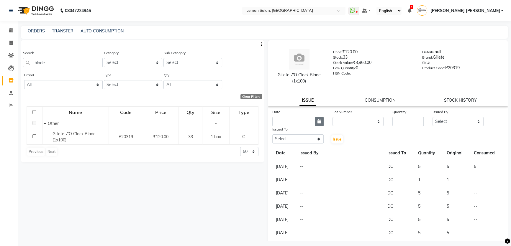
click at [318, 123] on icon "button" at bounding box center [319, 121] width 4 height 4
select select "10"
select select "2025"
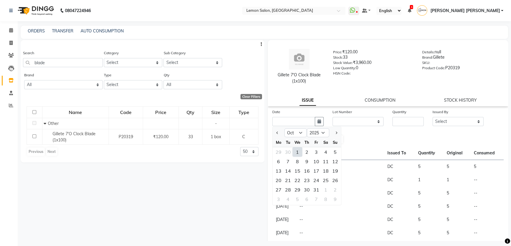
click at [294, 153] on div "1" at bounding box center [297, 151] width 9 height 9
type input "01-10-2025"
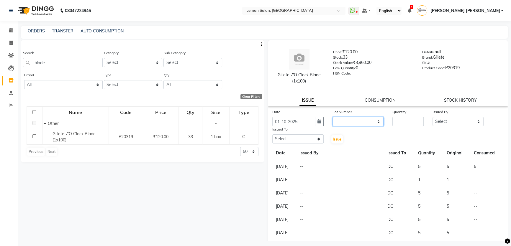
click at [357, 121] on select "None" at bounding box center [357, 121] width 51 height 9
select select "0: null"
click at [332, 117] on select "None" at bounding box center [357, 121] width 51 height 9
click at [401, 122] on input "number" at bounding box center [407, 121] width 31 height 9
type input "3"
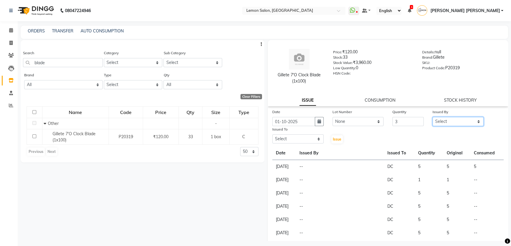
click at [432, 119] on select "Select Adnan Shaikh Anamta Sayyed Apoorva Ssankar Arshad Shaikh DC Imran shaikh…" at bounding box center [457, 121] width 51 height 9
select select "7570"
click at [432, 117] on select "Select Adnan Shaikh Anamta Sayyed Apoorva Ssankar Arshad Shaikh DC Imran shaikh…" at bounding box center [457, 121] width 51 height 9
click at [304, 141] on select "Select Adnan Shaikh Anamta Sayyed Apoorva Ssankar Arshad Shaikh DC Imran shaikh…" at bounding box center [297, 139] width 51 height 9
select select "7891"
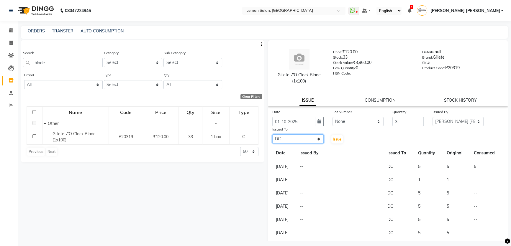
click at [272, 135] on select "Select Adnan Shaikh Anamta Sayyed Apoorva Ssankar Arshad Shaikh DC Imran shaikh…" at bounding box center [297, 139] width 51 height 9
click at [337, 141] on span "Issue" at bounding box center [337, 139] width 9 height 4
select select
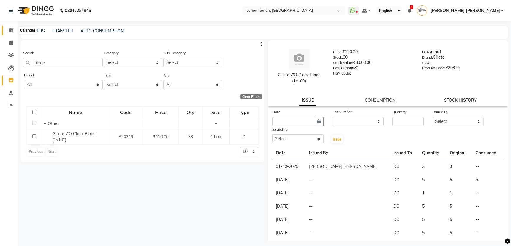
click at [7, 30] on span at bounding box center [11, 30] width 10 height 7
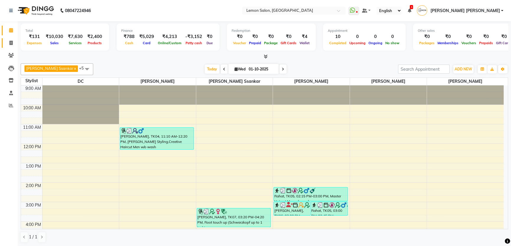
click at [13, 41] on span at bounding box center [11, 43] width 10 height 7
select select "568"
select select "service"
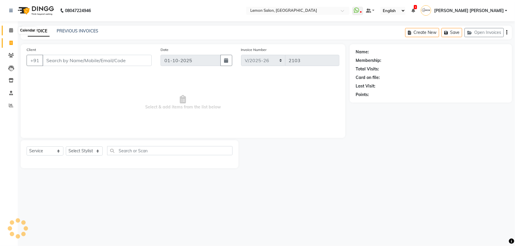
click at [11, 32] on span at bounding box center [11, 30] width 10 height 7
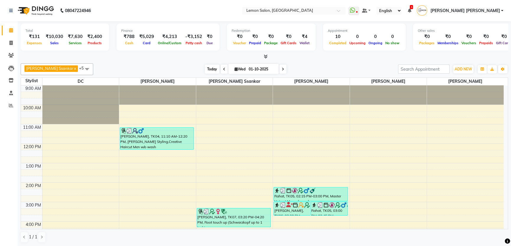
click at [205, 68] on span "Today" at bounding box center [212, 69] width 15 height 9
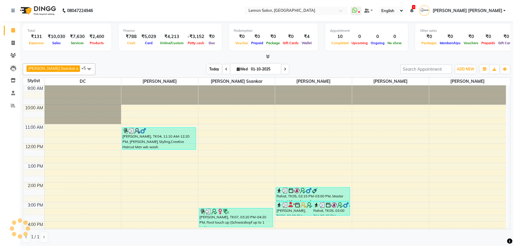
scroll to position [127, 0]
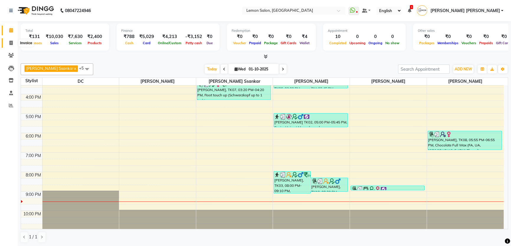
click at [7, 40] on span at bounding box center [11, 43] width 10 height 7
select select "568"
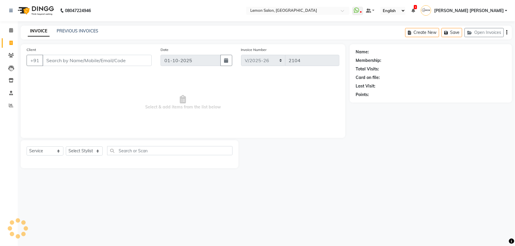
select select "membership"
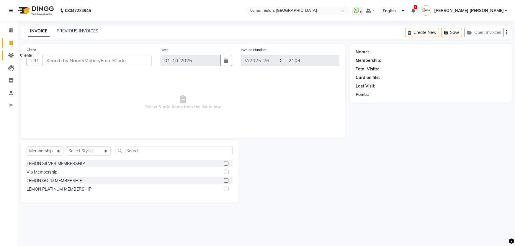
click at [8, 57] on span at bounding box center [11, 55] width 10 height 7
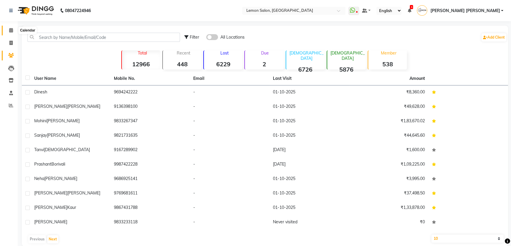
click at [11, 31] on icon at bounding box center [11, 30] width 4 height 4
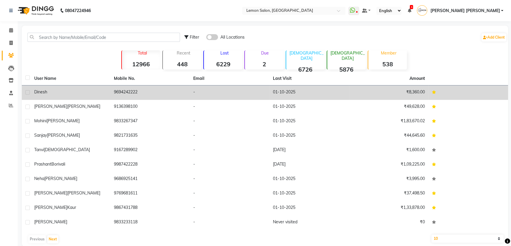
click at [36, 93] on span "Dinesh" at bounding box center [40, 91] width 13 height 5
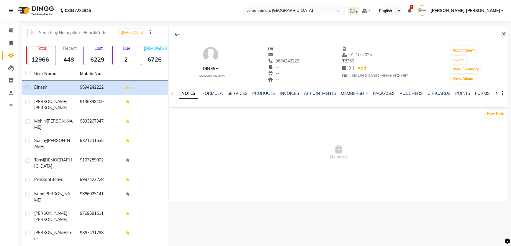
click at [233, 91] on link "SERVICES" at bounding box center [237, 93] width 20 height 5
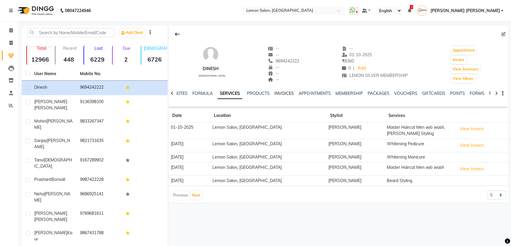
click at [283, 94] on link "INVOICES" at bounding box center [283, 93] width 19 height 5
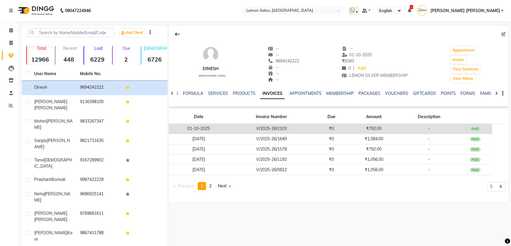
click at [201, 130] on td "01-10-2025" at bounding box center [198, 129] width 59 height 10
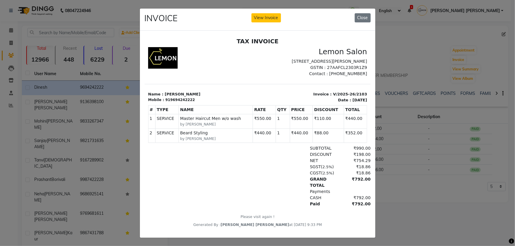
click at [398, 61] on ngb-modal-window "INVOICE View Invoice Close" at bounding box center [257, 123] width 515 height 246
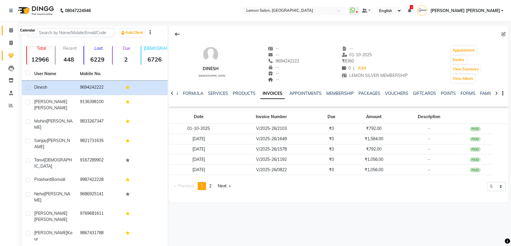
click at [11, 33] on span at bounding box center [11, 30] width 10 height 7
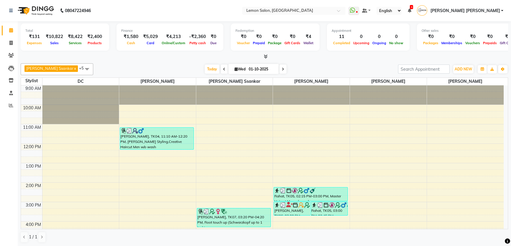
click at [17, 47] on li "Invoice" at bounding box center [9, 43] width 18 height 13
click at [12, 44] on icon at bounding box center [10, 43] width 3 height 4
select select "568"
select select "service"
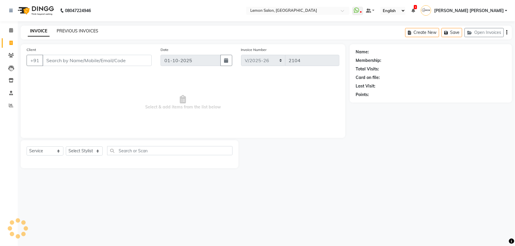
click at [76, 31] on link "PREVIOUS INVOICES" at bounding box center [78, 30] width 42 height 5
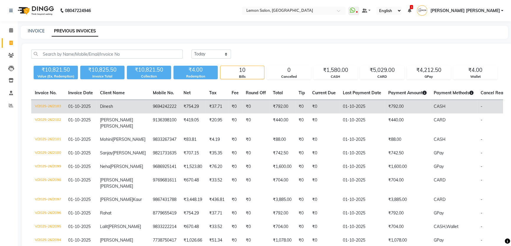
click at [112, 107] on span "Dinesh" at bounding box center [106, 106] width 13 height 5
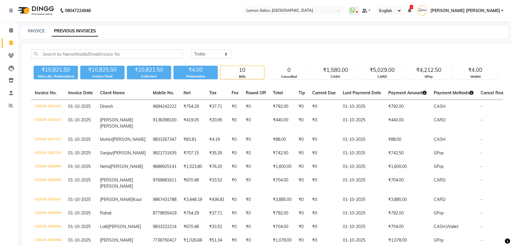
click at [217, 30] on div "INVOICE PREVIOUS INVOICES" at bounding box center [261, 31] width 480 height 6
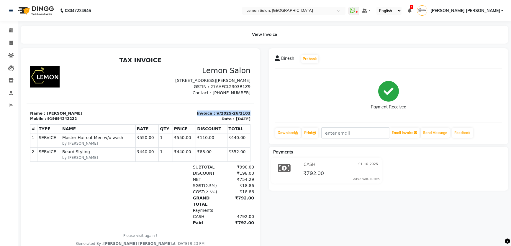
drag, startPoint x: 194, startPoint y: 119, endPoint x: 242, endPoint y: 119, distance: 47.2
click at [242, 117] on p "Invoice : V/2025-26/2103" at bounding box center [197, 114] width 107 height 6
copy p "Invoice : V/2025-26/2103"
click at [154, 55] on html "TAX INVOICE Lemon Salon Shop No.12,Urban Grandeur,Kanakia,Beverly Park, Next to…" at bounding box center [140, 151] width 227 height 195
click at [9, 41] on icon at bounding box center [10, 43] width 3 height 4
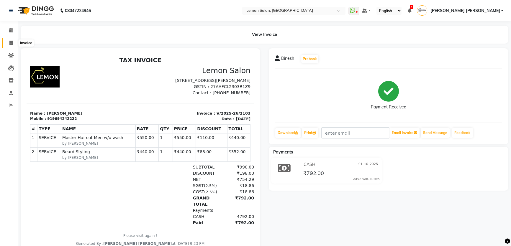
select select "568"
select select "service"
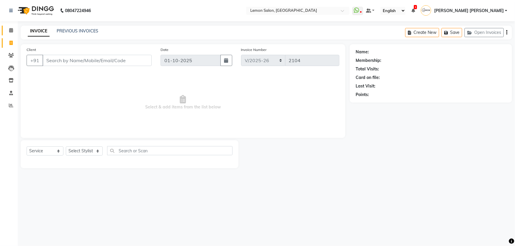
click at [10, 27] on link "Calendar" at bounding box center [9, 31] width 14 height 10
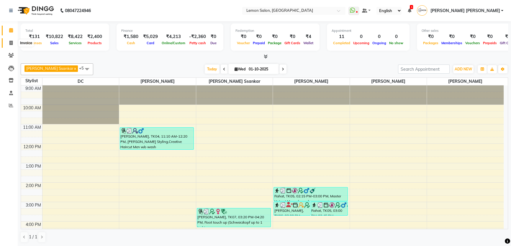
click at [9, 41] on icon at bounding box center [10, 43] width 3 height 4
select select "568"
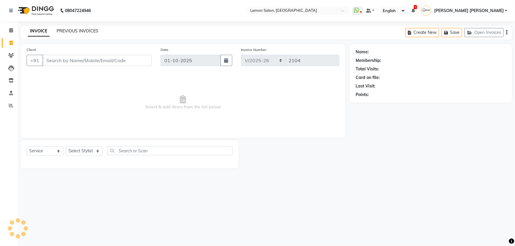
select select "membership"
click at [86, 32] on link "PREVIOUS INVOICES" at bounding box center [78, 30] width 42 height 5
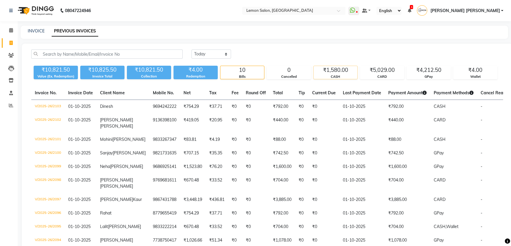
click at [352, 70] on div "₹1,580.00" at bounding box center [336, 70] width 44 height 8
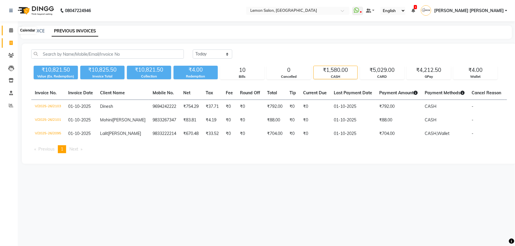
click at [7, 29] on span at bounding box center [11, 30] width 10 height 7
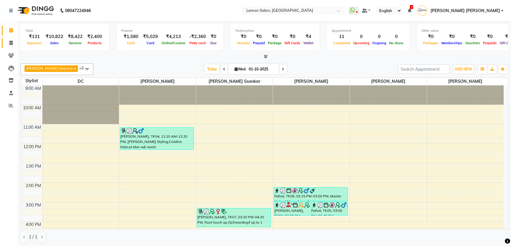
click at [5, 42] on link "Invoice" at bounding box center [9, 43] width 14 height 10
select select "568"
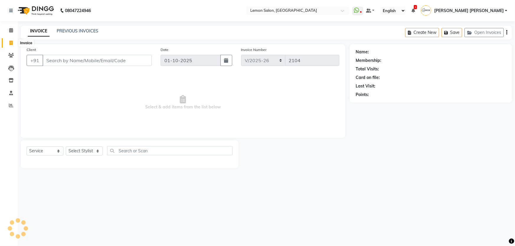
select select "membership"
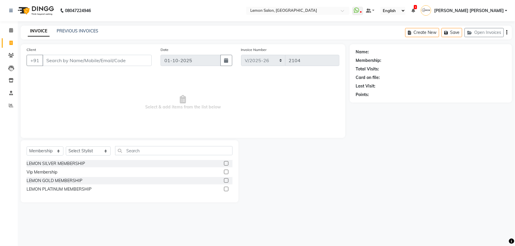
click at [65, 34] on div "PREVIOUS INVOICES" at bounding box center [78, 31] width 42 height 6
click at [86, 32] on link "PREVIOUS INVOICES" at bounding box center [78, 30] width 42 height 5
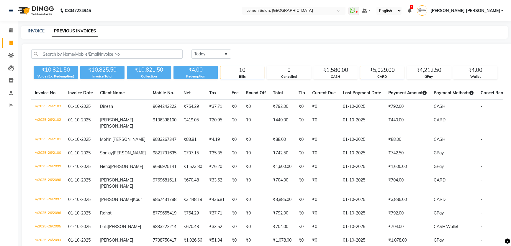
click at [376, 75] on div "CARD" at bounding box center [382, 76] width 44 height 5
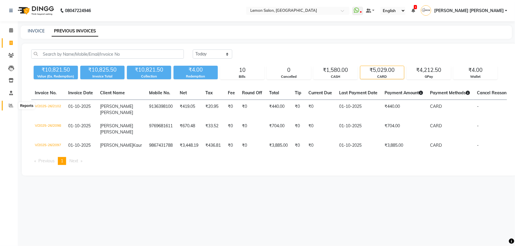
click at [12, 108] on span at bounding box center [11, 105] width 10 height 7
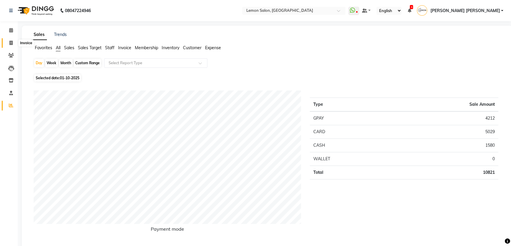
click at [8, 43] on span at bounding box center [11, 43] width 10 height 7
select select "568"
select select "service"
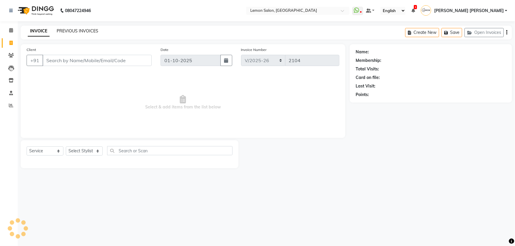
click at [71, 32] on link "PREVIOUS INVOICES" at bounding box center [78, 30] width 42 height 5
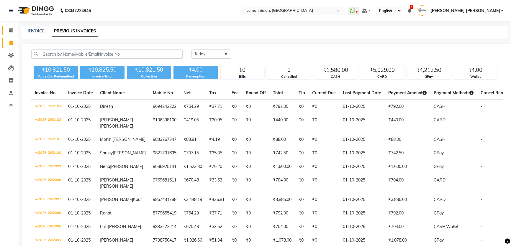
click at [12, 34] on link "Calendar" at bounding box center [9, 31] width 14 height 10
